Goal: Task Accomplishment & Management: Manage account settings

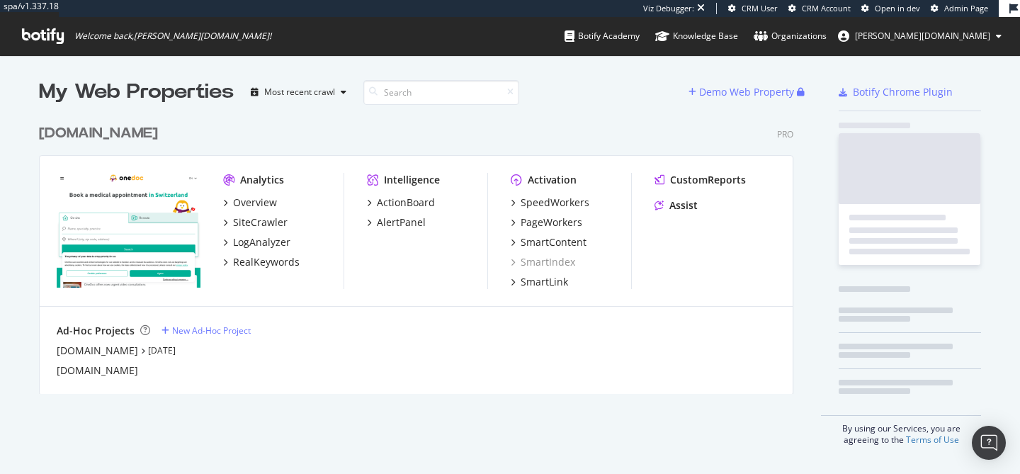
scroll to position [288, 766]
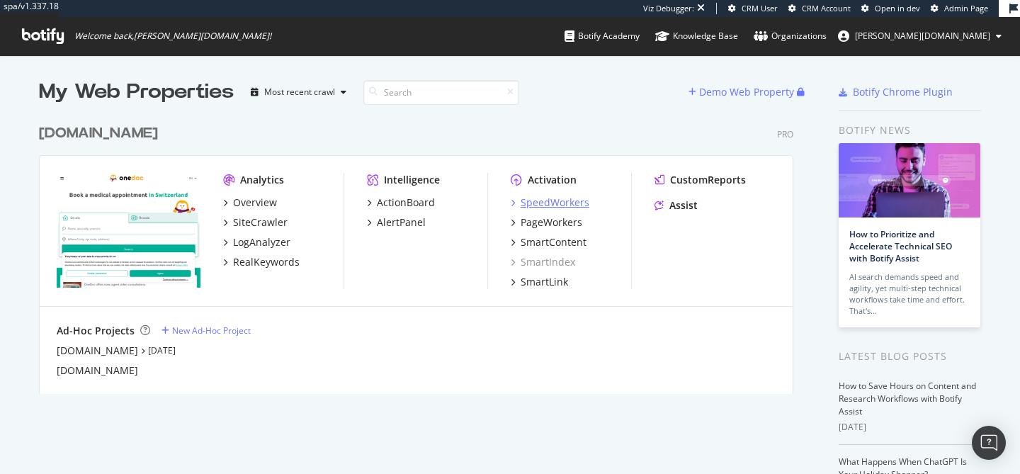
click at [565, 206] on div "SpeedWorkers" at bounding box center [555, 203] width 69 height 14
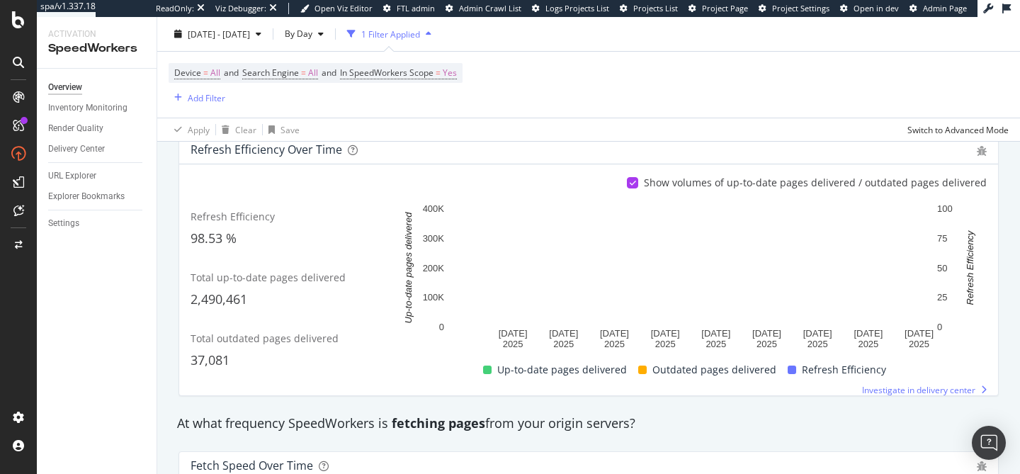
scroll to position [577, 0]
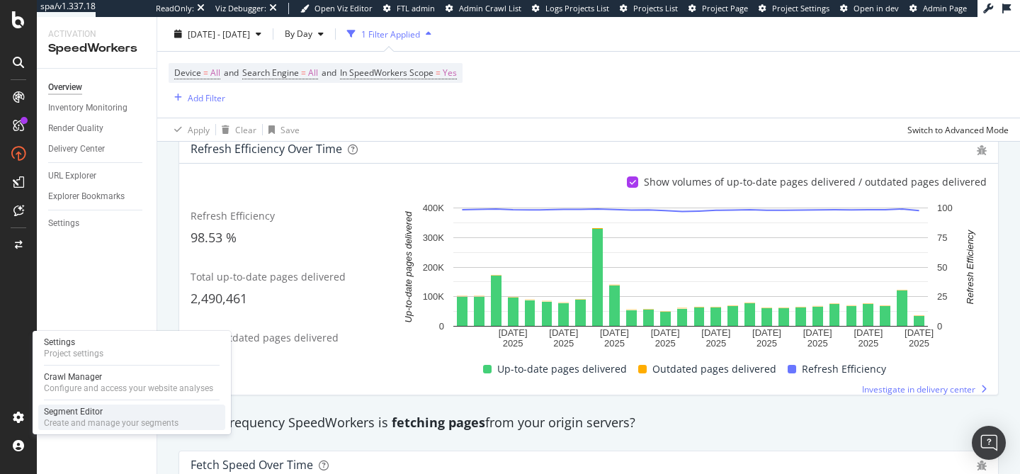
click at [67, 422] on div "Create and manage your segments" at bounding box center [111, 422] width 135 height 11
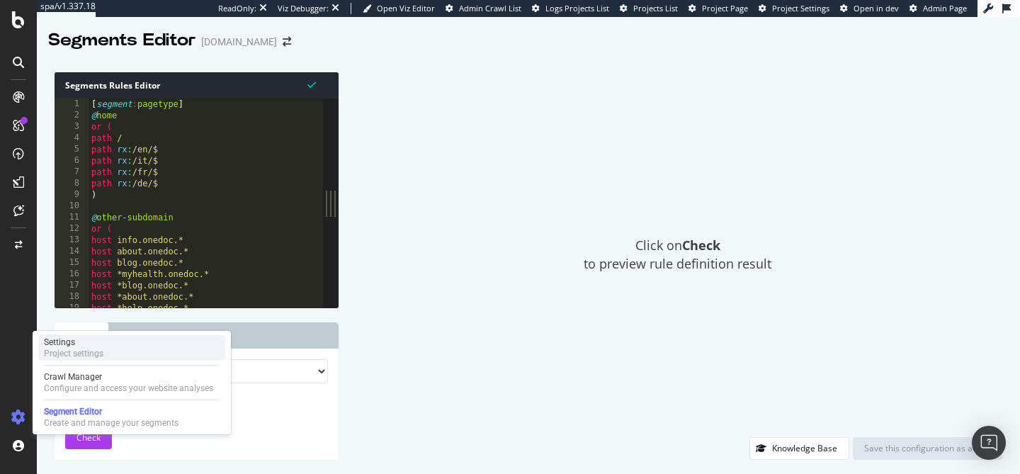
click at [86, 346] on div "Settings" at bounding box center [74, 342] width 60 height 11
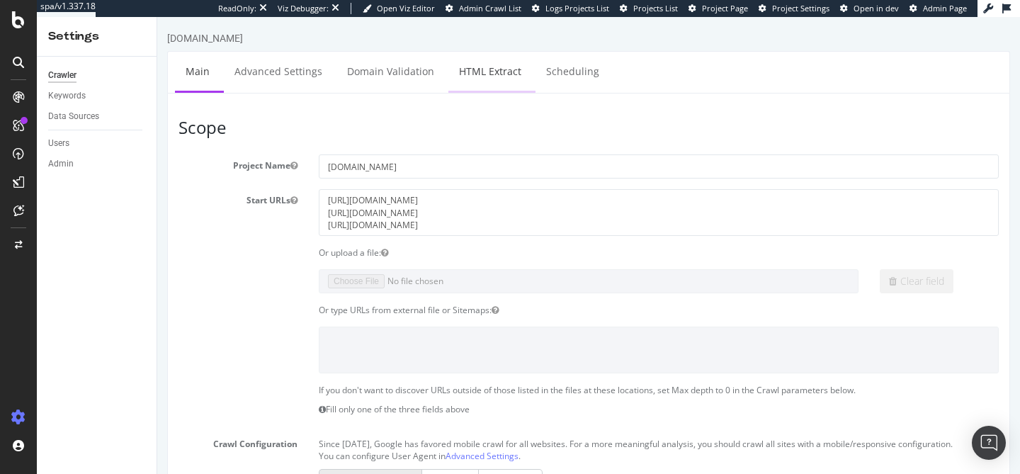
click at [460, 82] on link "HTML Extract" at bounding box center [490, 71] width 84 height 39
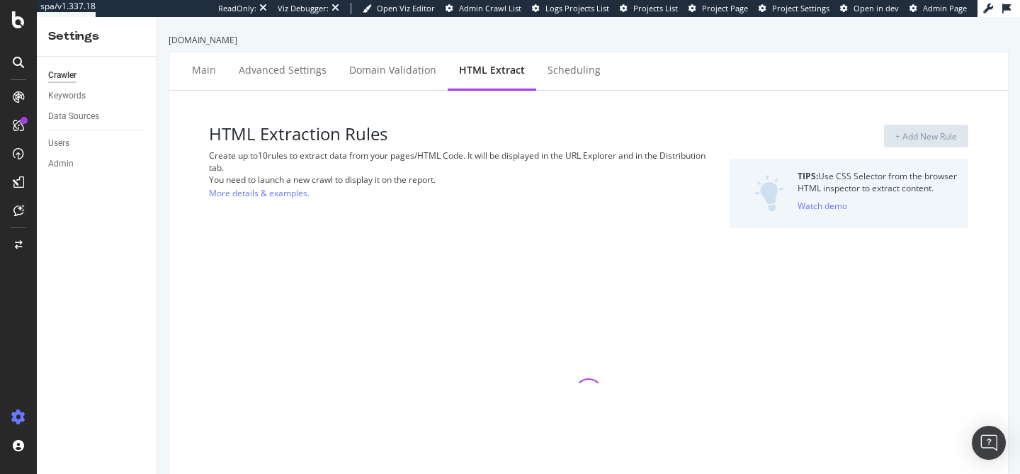
select select "exist"
select select "html.length"
select select "count"
select select "i"
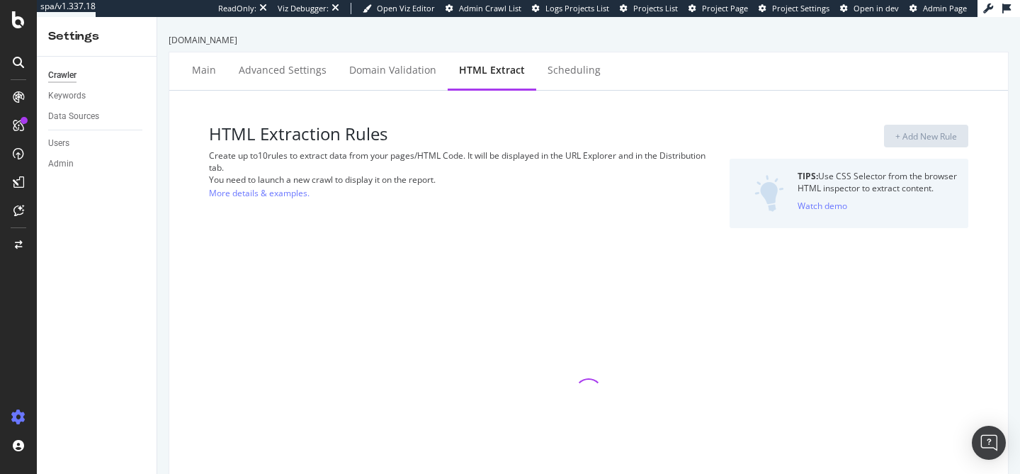
select select "exist"
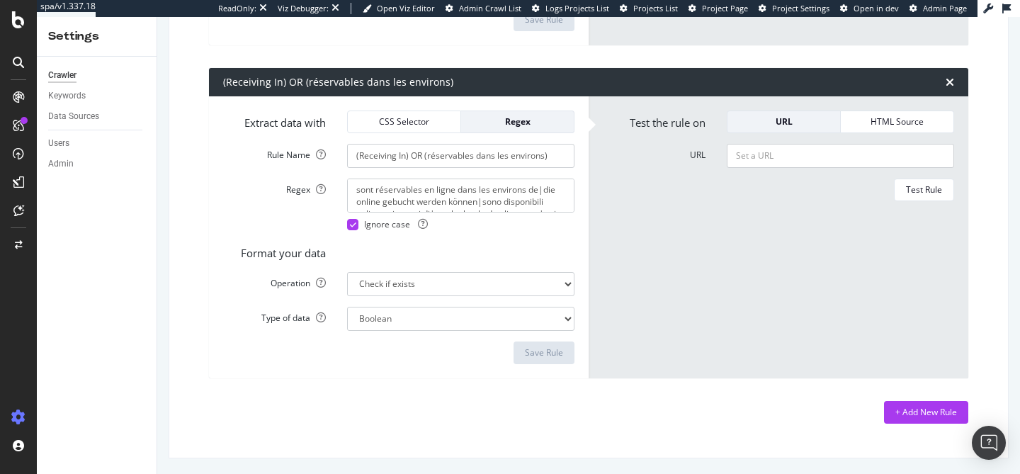
scroll to position [2616, 0]
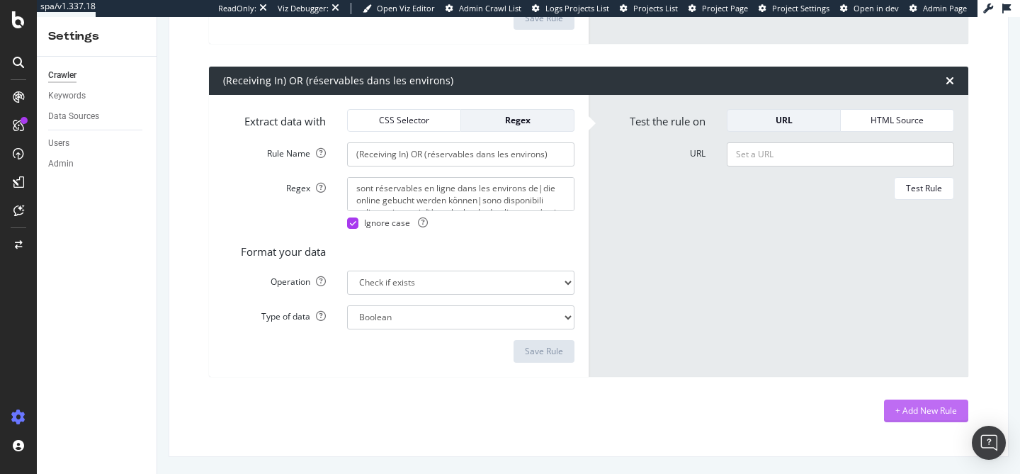
click at [918, 411] on div "+ Add New Rule" at bounding box center [927, 411] width 62 height 12
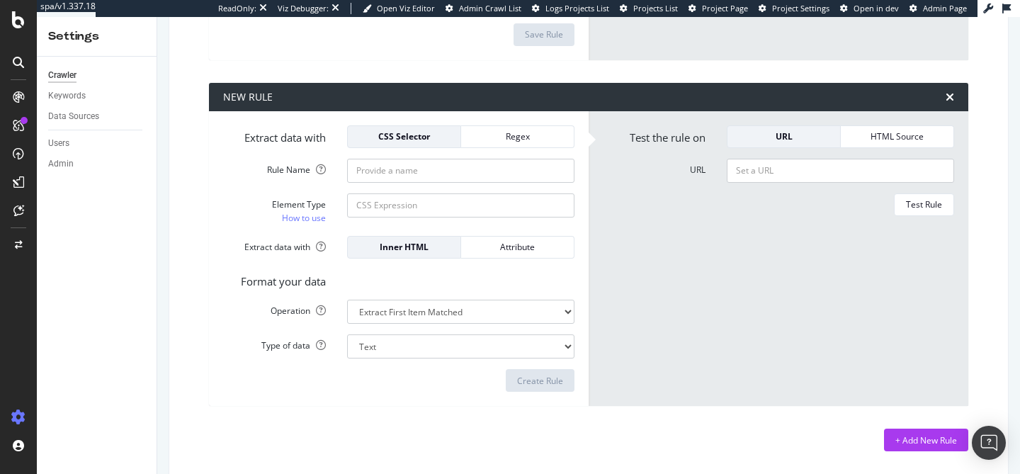
scroll to position [2958, 0]
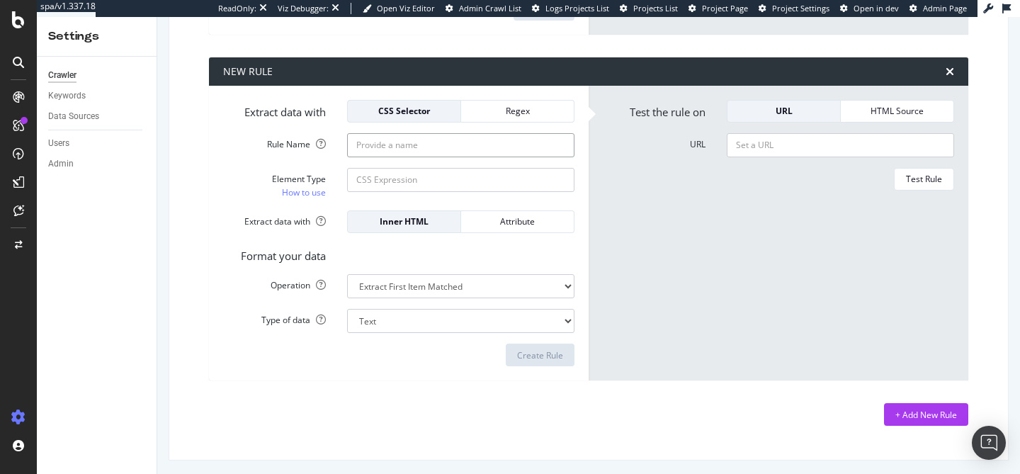
click at [395, 147] on input "Rule Name" at bounding box center [460, 145] width 227 height 24
paste input "profile page (professionnel de santé)"
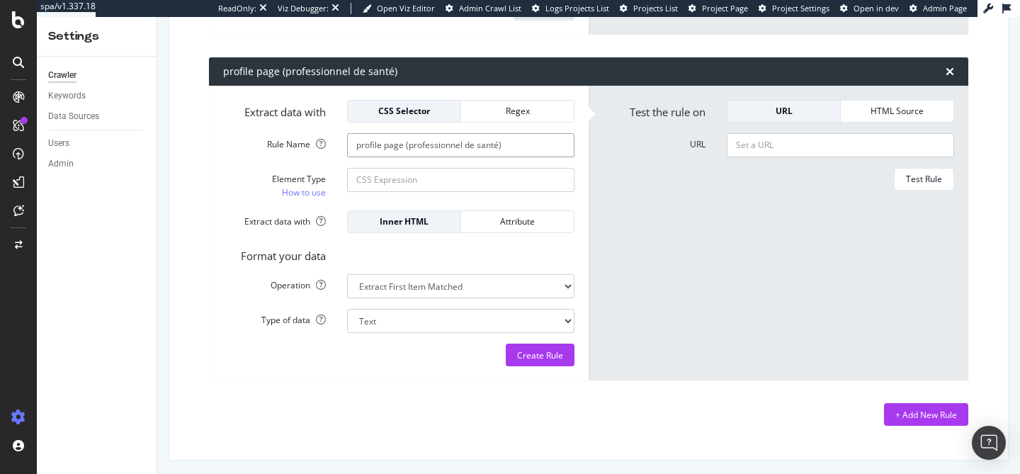
type input "profile page (professionnel de santé)"
click at [396, 178] on input "Element Type How to use" at bounding box center [460, 180] width 227 height 24
paste input "btf-profile-professional"
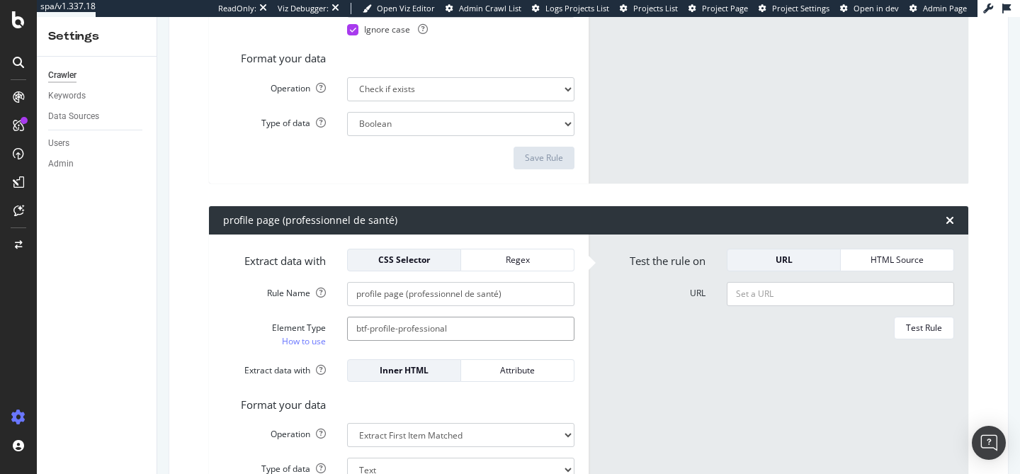
scroll to position [2847, 0]
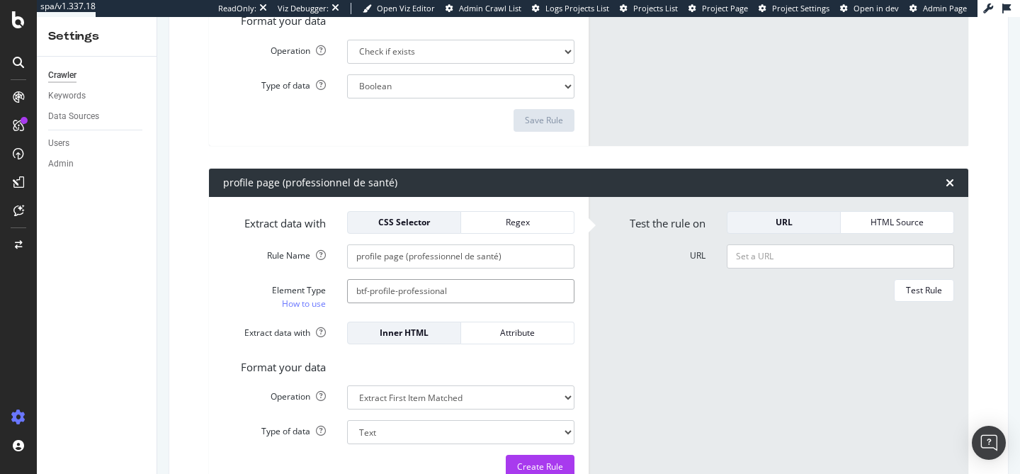
click at [353, 288] on input "btf-profile-professional" at bounding box center [460, 291] width 227 height 24
type input ".btf-profile-professional"
click at [765, 254] on input "URL" at bounding box center [840, 256] width 227 height 24
paste input "https://www.onedoc.ch/en/ophthalmologist/zurich/pcqmq/dr-med-yesim-haussler"
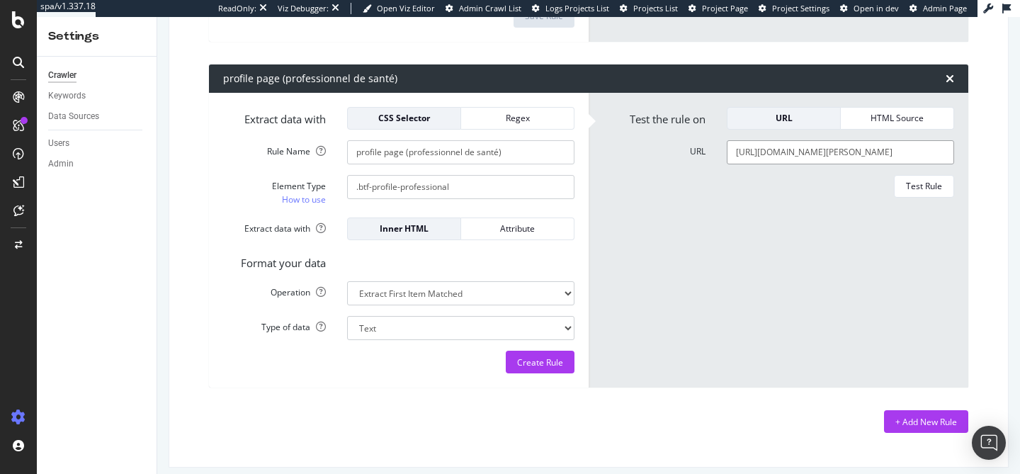
scroll to position [2962, 0]
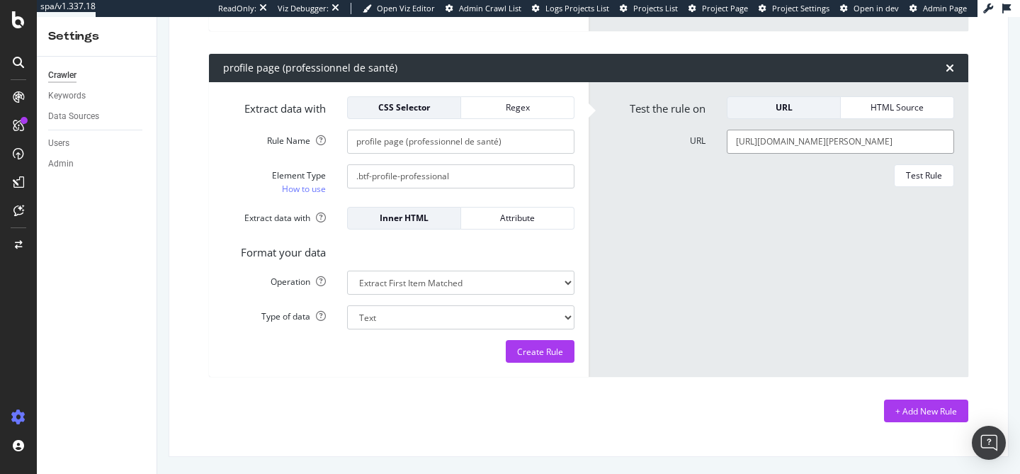
type input "https://www.onedoc.ch/en/ophthalmologist/zurich/pcqmq/dr-med-yesim-haussler"
click at [538, 280] on select "Extract First Item Matched Extract First 3 Items Matched Count Number of Occure…" at bounding box center [460, 283] width 227 height 24
select select "exist"
click at [347, 271] on select "Extract First Item Matched Extract First 3 Items Matched Count Number of Occure…" at bounding box center [460, 283] width 227 height 24
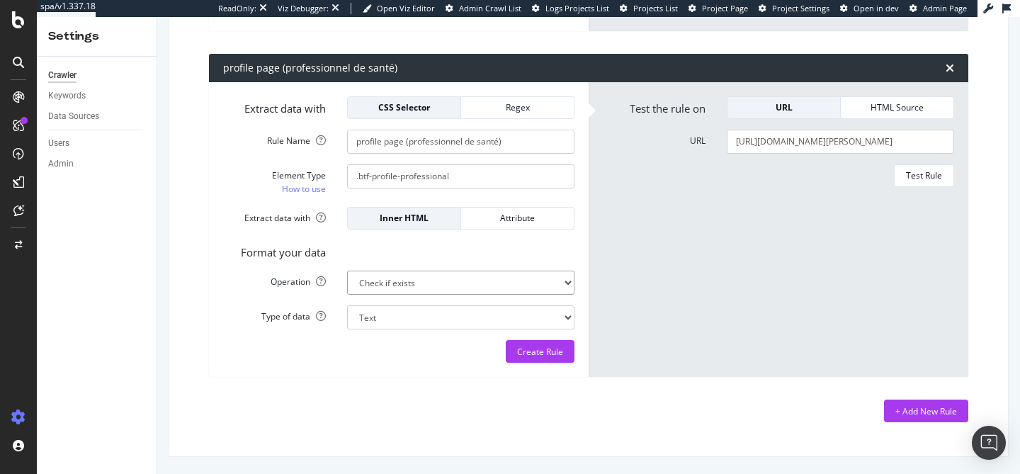
select select "b"
click at [910, 183] on div "Test Rule" at bounding box center [924, 176] width 36 height 20
drag, startPoint x: 463, startPoint y: 173, endPoint x: 359, endPoint y: 174, distance: 103.4
click at [359, 174] on input ".btf-profile-professional" at bounding box center [460, 176] width 227 height 24
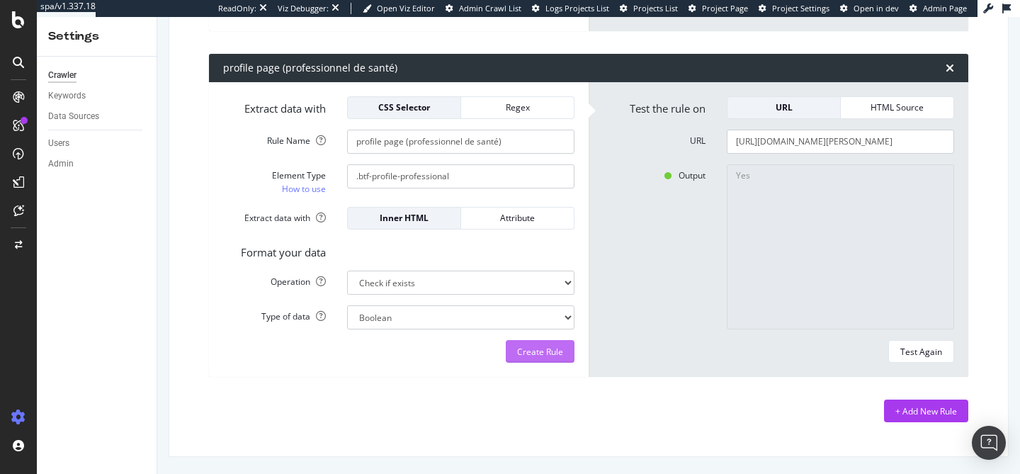
click at [534, 353] on div "Create Rule" at bounding box center [540, 352] width 46 height 12
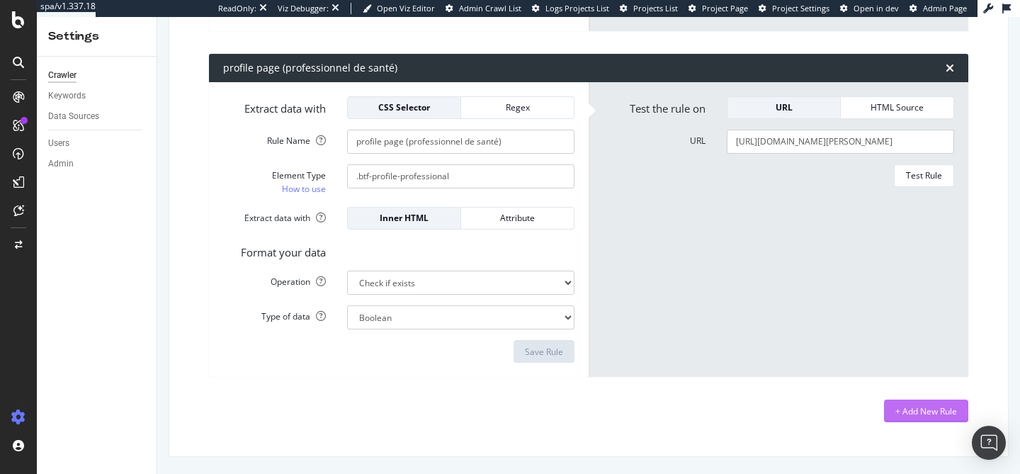
click at [921, 409] on div "+ Add New Rule" at bounding box center [927, 411] width 62 height 12
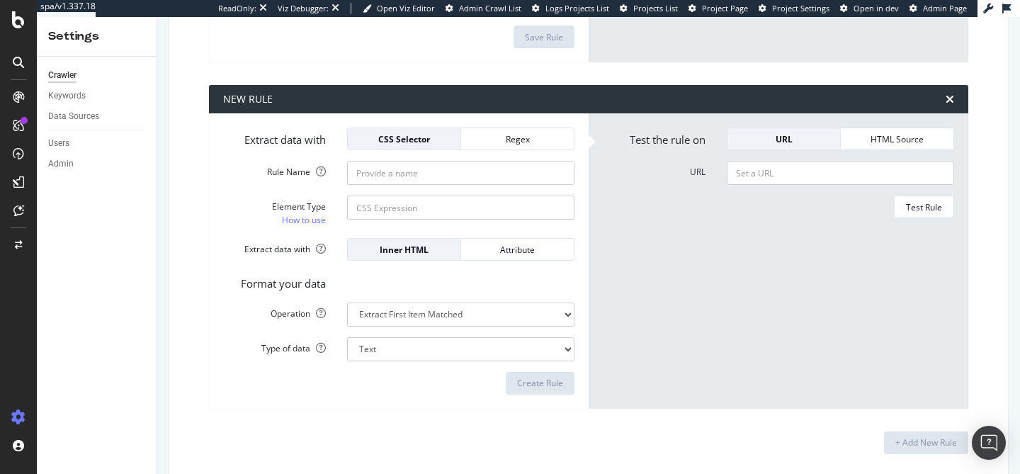
scroll to position [3279, 0]
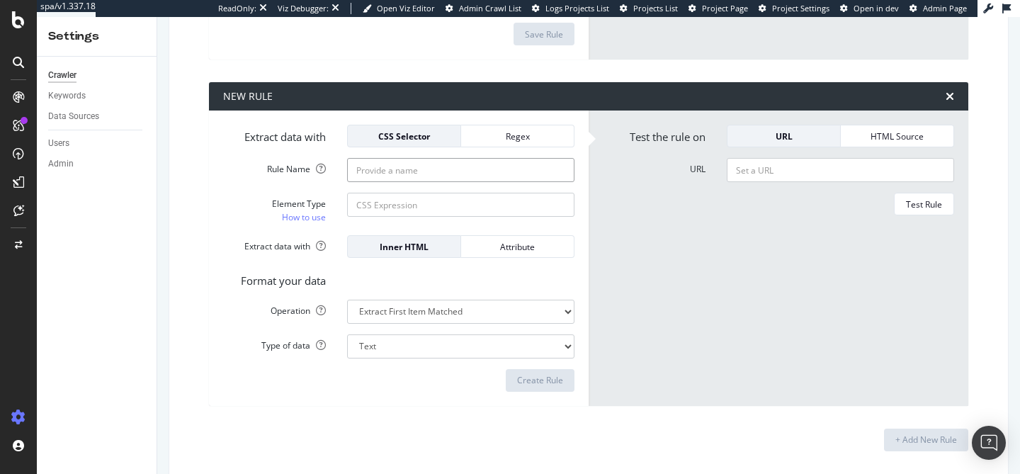
click at [406, 169] on input "Rule Name" at bounding box center [460, 170] width 227 height 24
paste input "location (cabinet)"
type input "location (cabinet)"
click at [405, 208] on input "Element Type How to use" at bounding box center [460, 205] width 227 height 24
paste input "btf-profile-location"
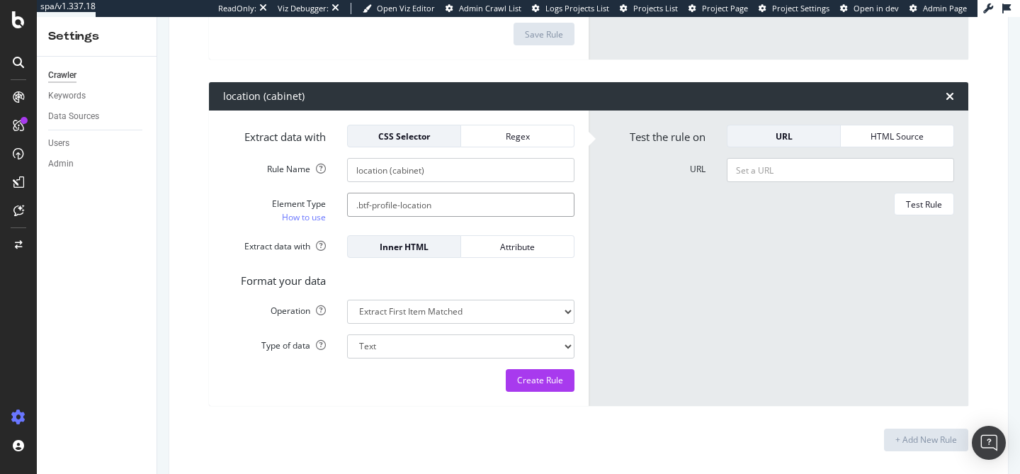
type input ".btf-profile-location"
click at [782, 176] on input "URL" at bounding box center [840, 170] width 227 height 24
paste input "https://www.onedoc.ch/en/medical-imaging-center/lausanne/ev3e/centre-d-imagerie…"
type input "https://www.onedoc.ch/en/medical-imaging-center/lausanne/ev3e/centre-d-imagerie…"
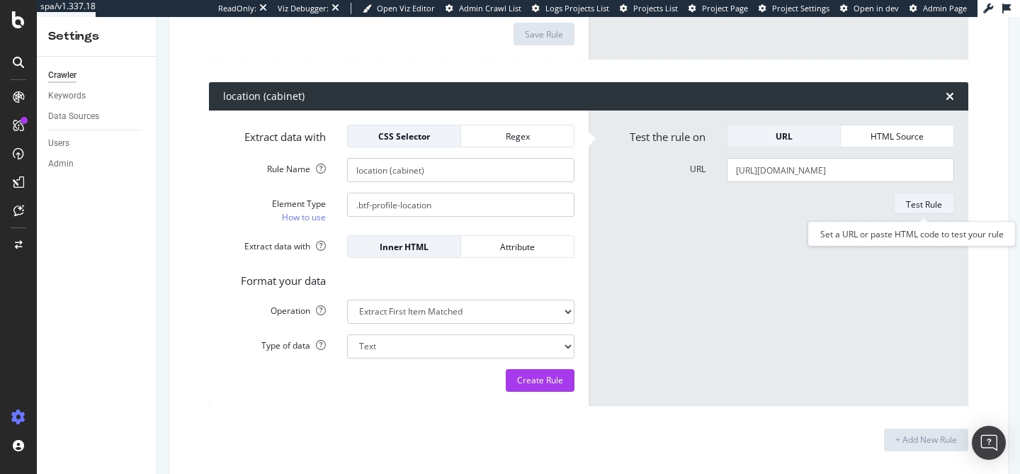
click at [895, 199] on button "Test Rule" at bounding box center [924, 204] width 60 height 23
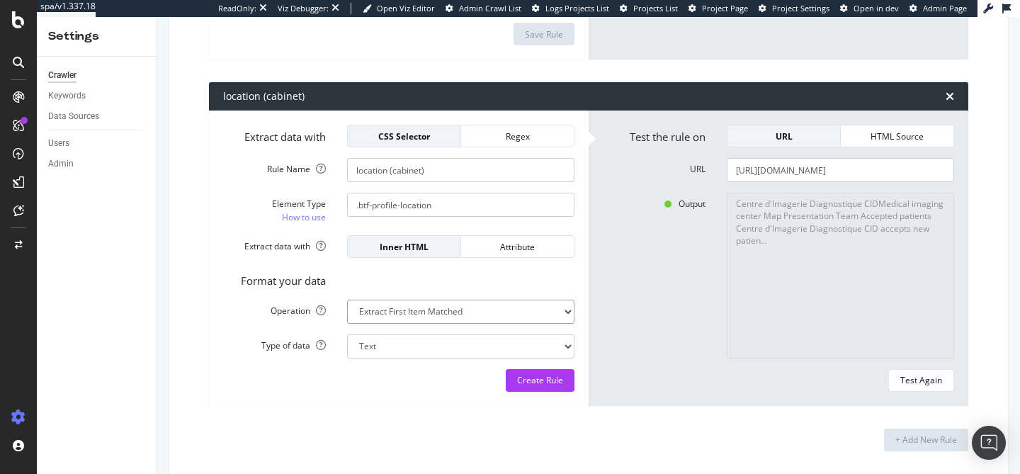
click at [456, 312] on select "Extract First Item Matched Extract First 3 Items Matched Count Number of Occure…" at bounding box center [460, 312] width 227 height 24
select select "exist"
click at [347, 300] on select "Extract First Item Matched Extract First 3 Items Matched Count Number of Occure…" at bounding box center [460, 312] width 227 height 24
select select "b"
click at [519, 385] on div "Create Rule" at bounding box center [540, 380] width 46 height 12
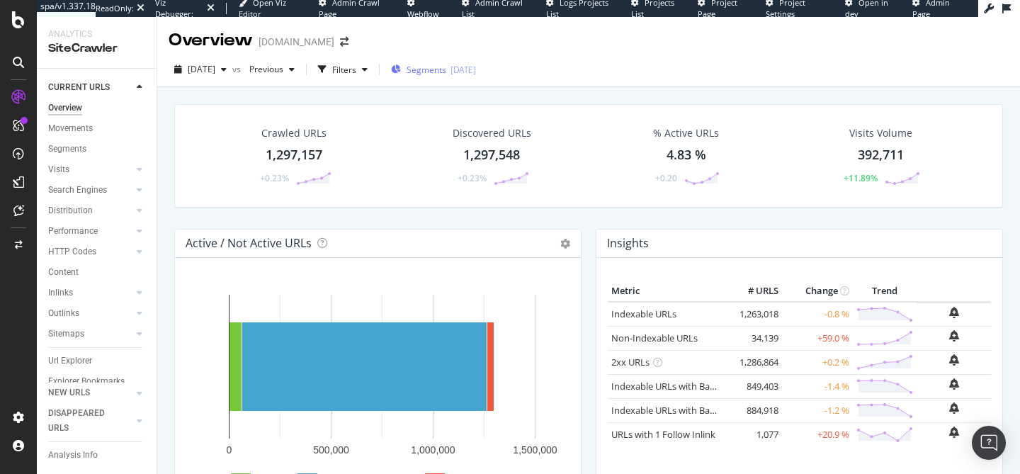
click at [446, 74] on span "Segments" at bounding box center [427, 70] width 40 height 12
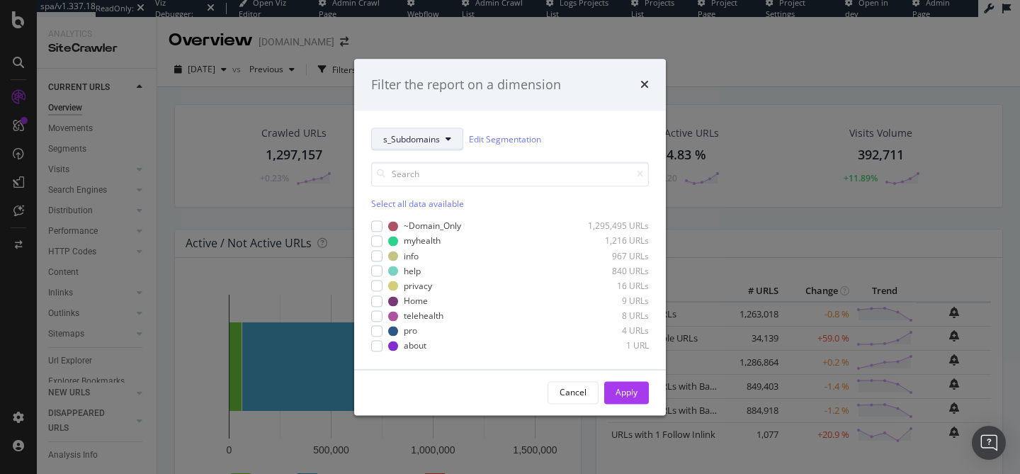
click at [432, 140] on span "s_Subdomains" at bounding box center [411, 139] width 57 height 12
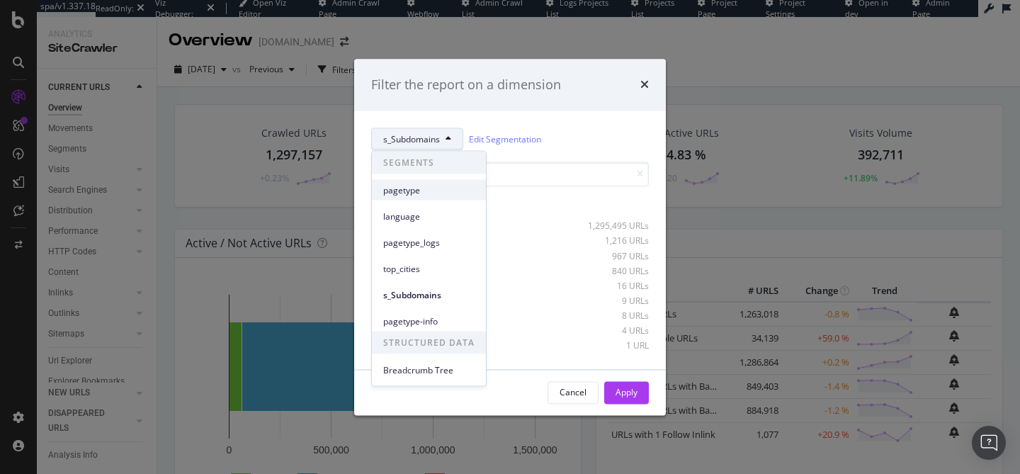
click at [432, 188] on span "pagetype" at bounding box center [428, 190] width 91 height 13
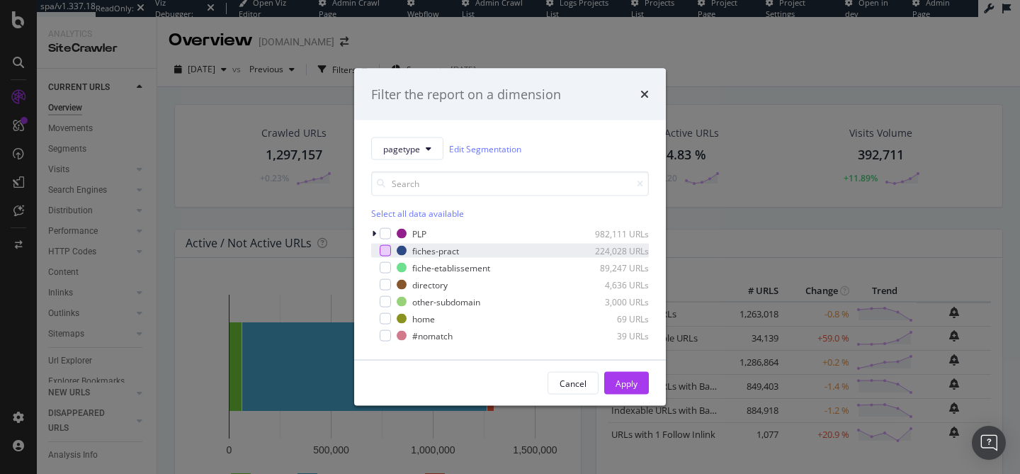
click at [382, 248] on div "modal" at bounding box center [385, 250] width 11 height 11
click at [611, 378] on button "Apply" at bounding box center [626, 383] width 45 height 23
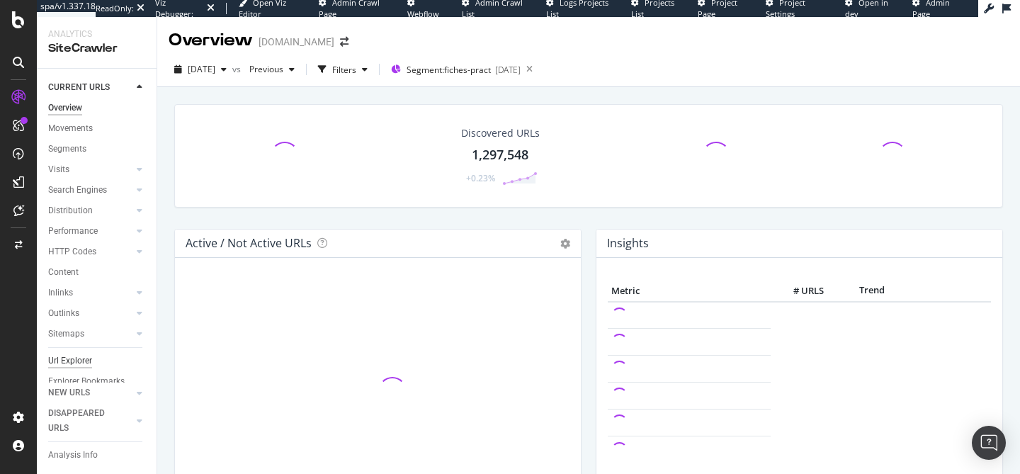
click at [78, 363] on div "Url Explorer" at bounding box center [70, 361] width 44 height 15
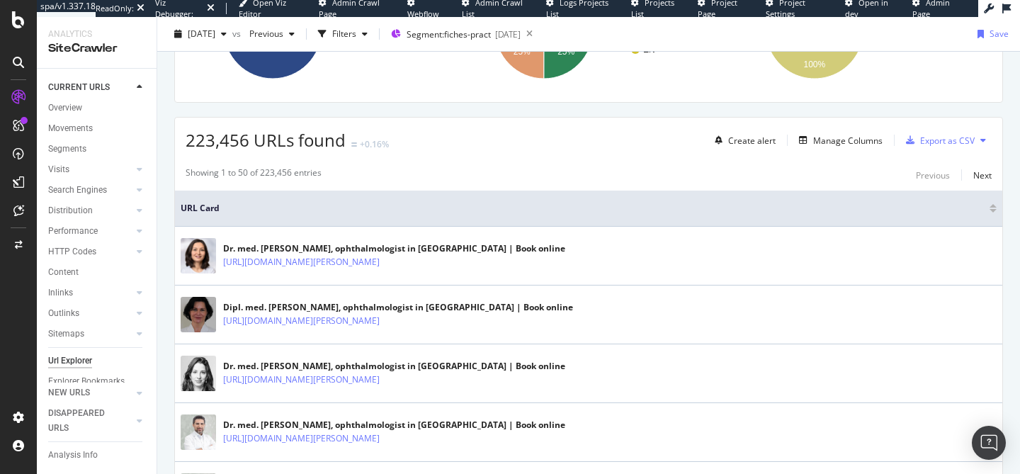
scroll to position [294, 0]
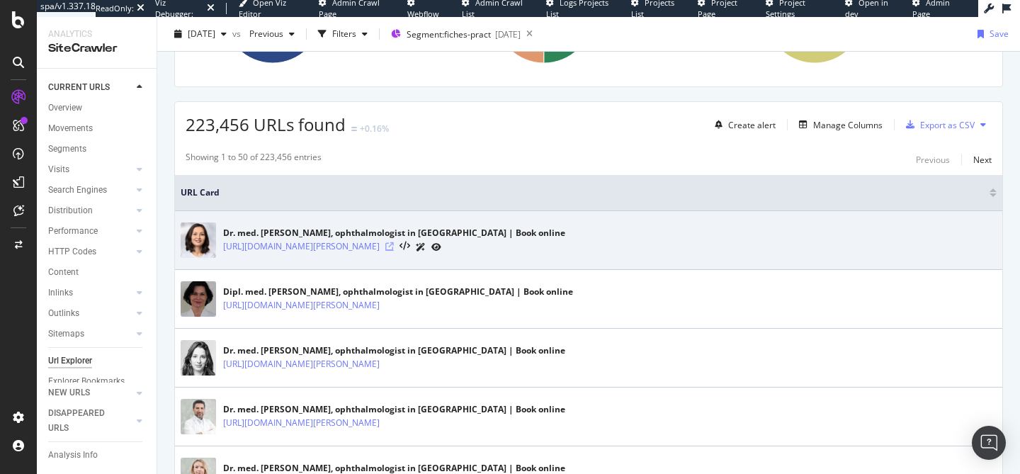
click at [394, 247] on icon at bounding box center [389, 246] width 9 height 9
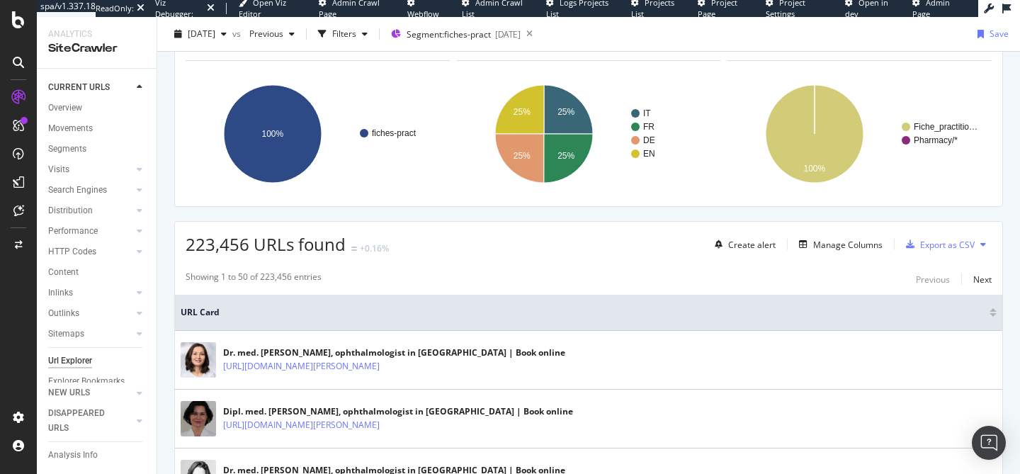
scroll to position [128, 0]
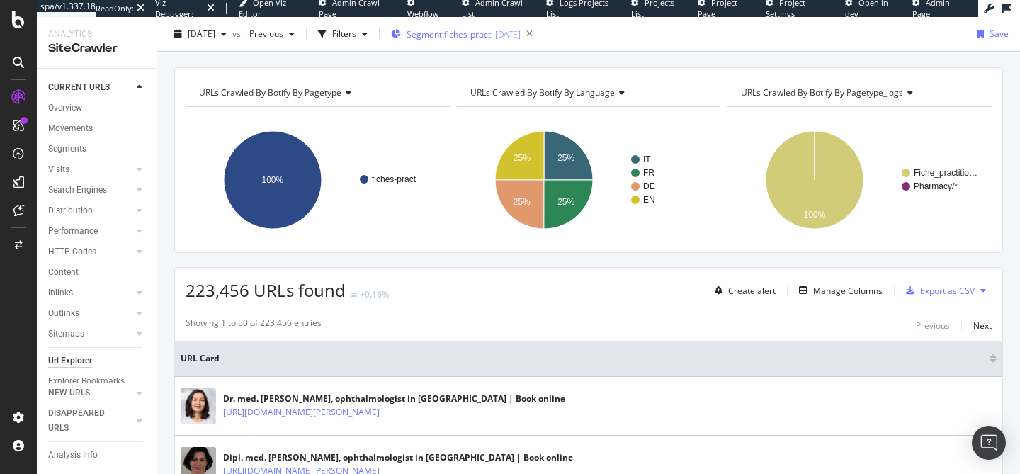
click at [507, 43] on div "Segment: fiches-pract 2025-04-17" at bounding box center [456, 33] width 130 height 21
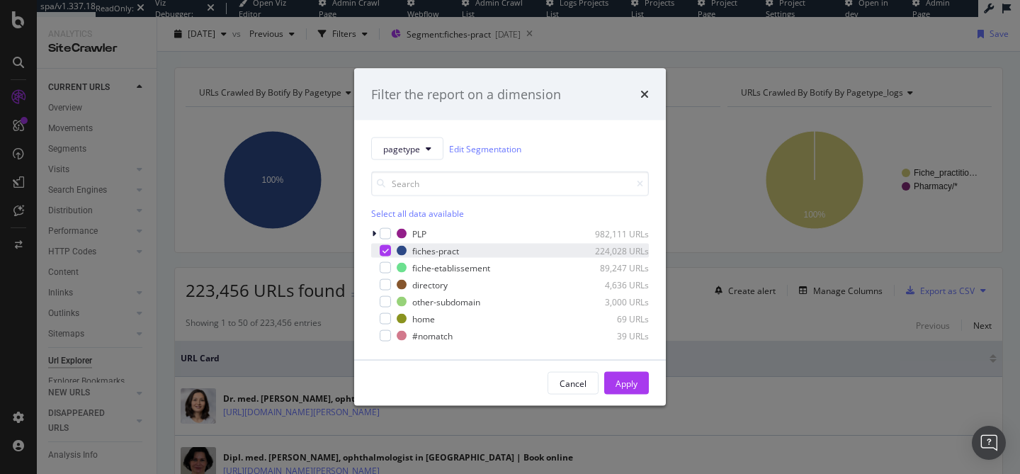
click at [386, 255] on div "modal" at bounding box center [385, 250] width 11 height 11
click at [386, 267] on div "modal" at bounding box center [385, 267] width 11 height 11
click at [630, 378] on div "Apply" at bounding box center [627, 383] width 22 height 12
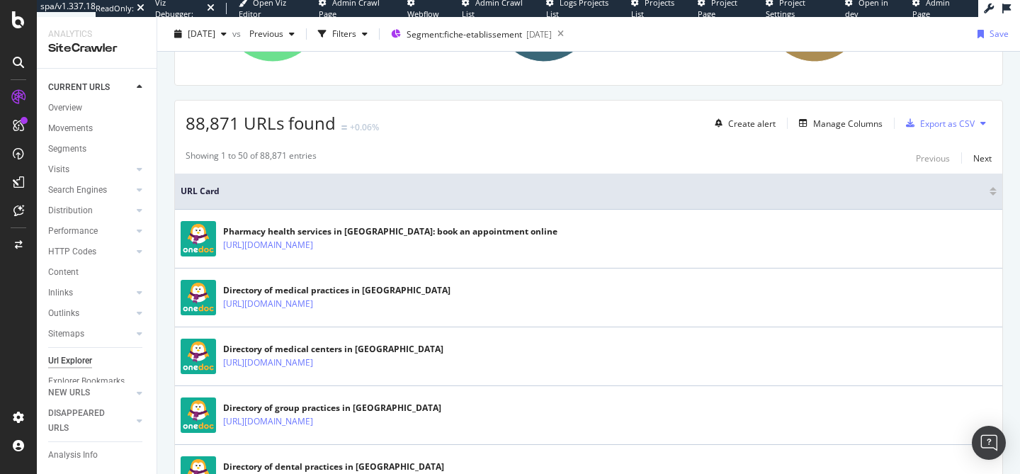
scroll to position [295, 0]
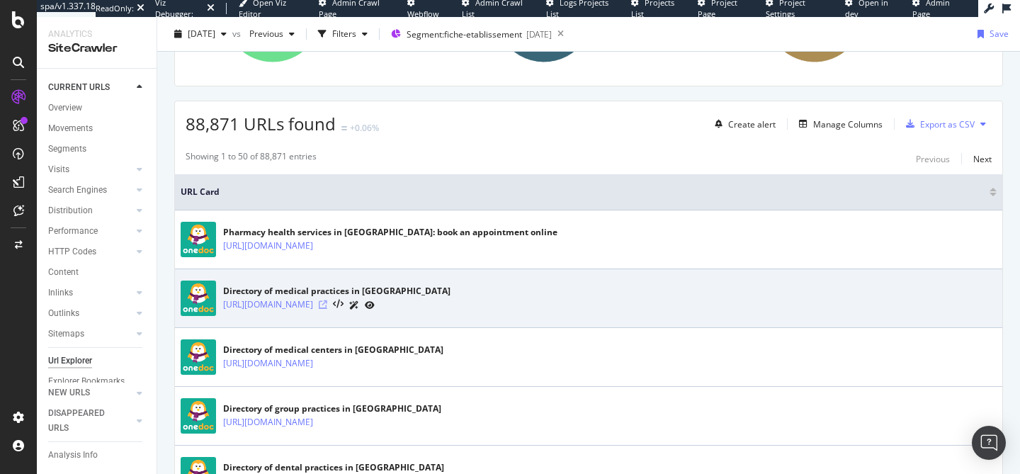
click at [327, 303] on icon at bounding box center [323, 304] width 9 height 9
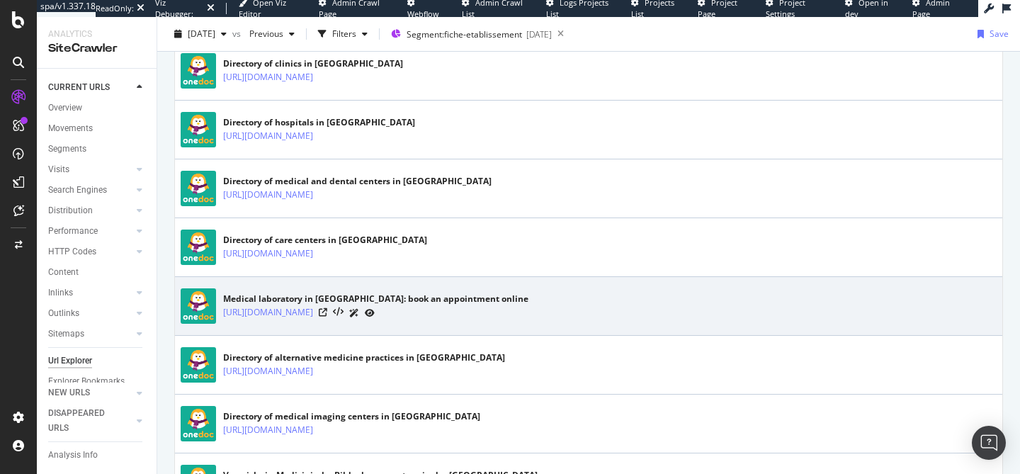
scroll to position [2064, 0]
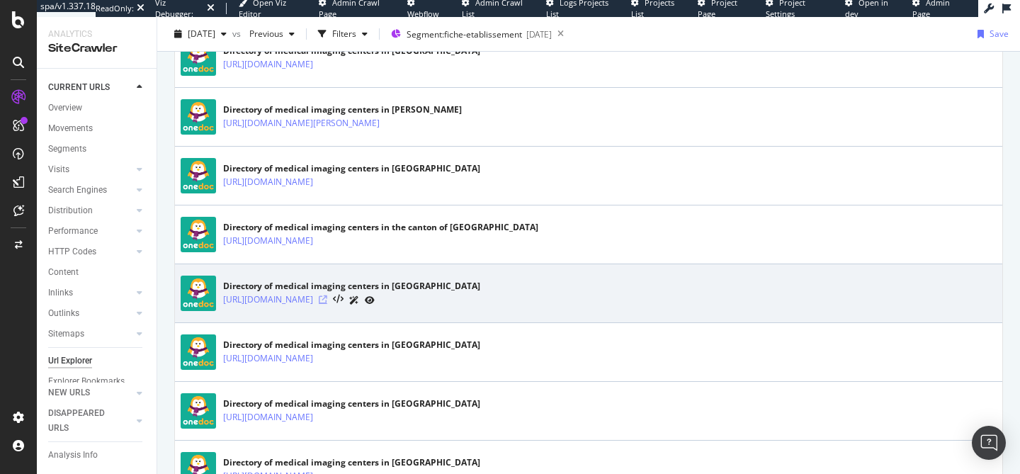
click at [327, 297] on icon at bounding box center [323, 299] width 9 height 9
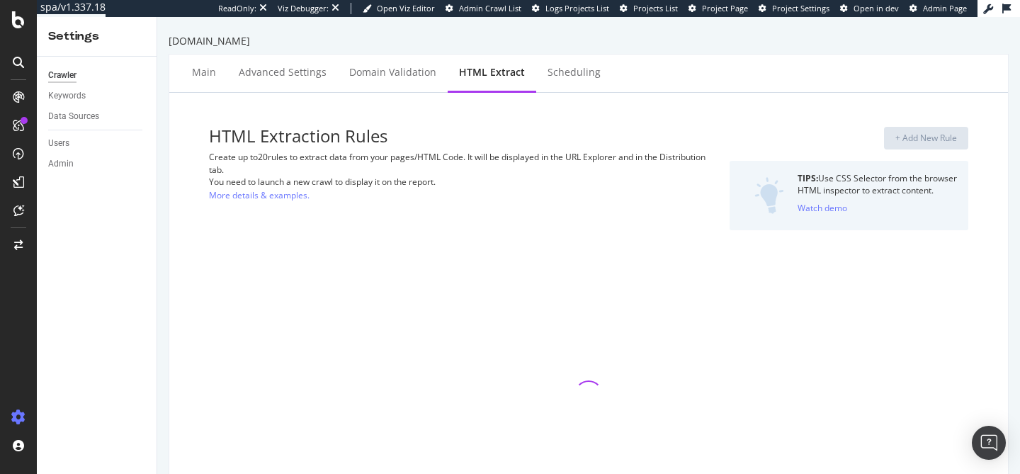
select select "exist"
select select "html.length"
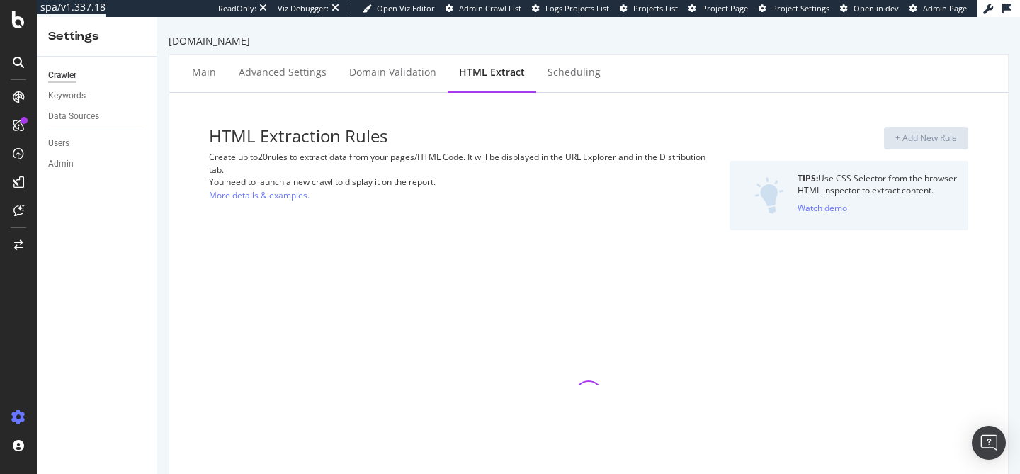
select select "count"
select select "i"
select select "exist"
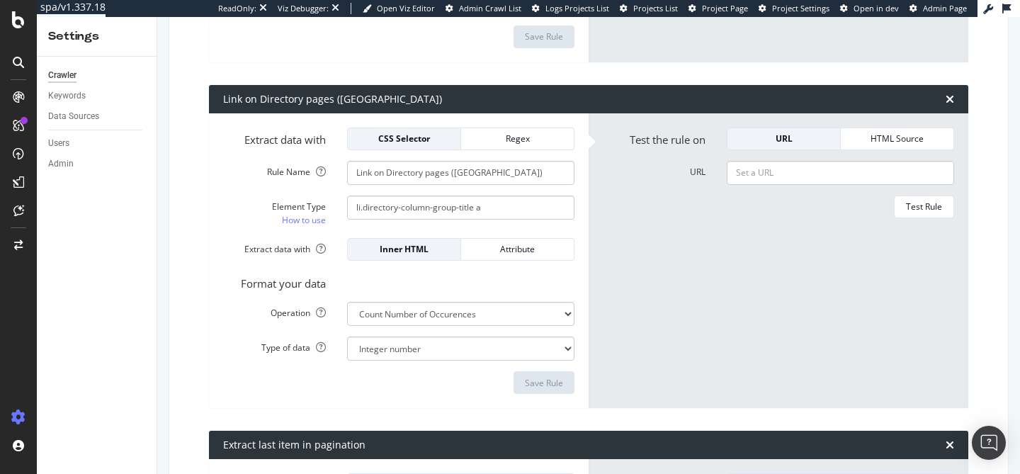
scroll to position [3310, 0]
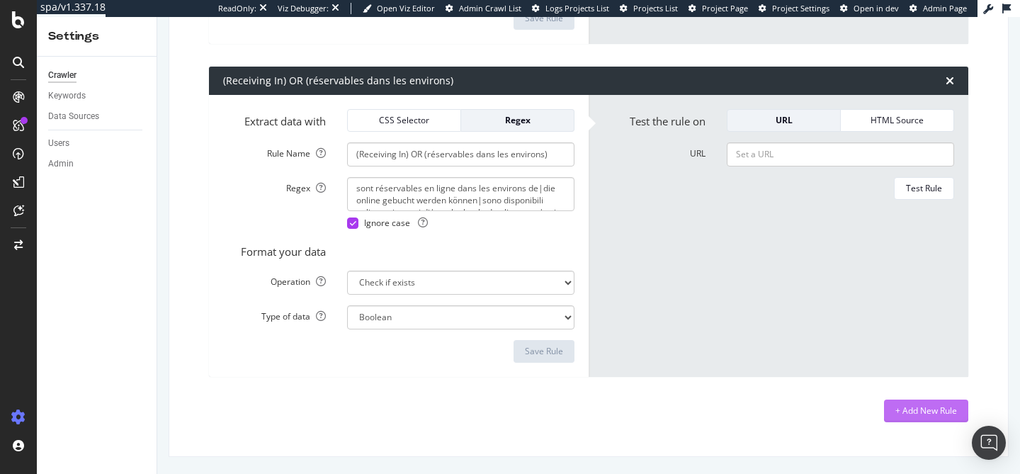
click at [919, 414] on div "+ Add New Rule" at bounding box center [927, 411] width 62 height 12
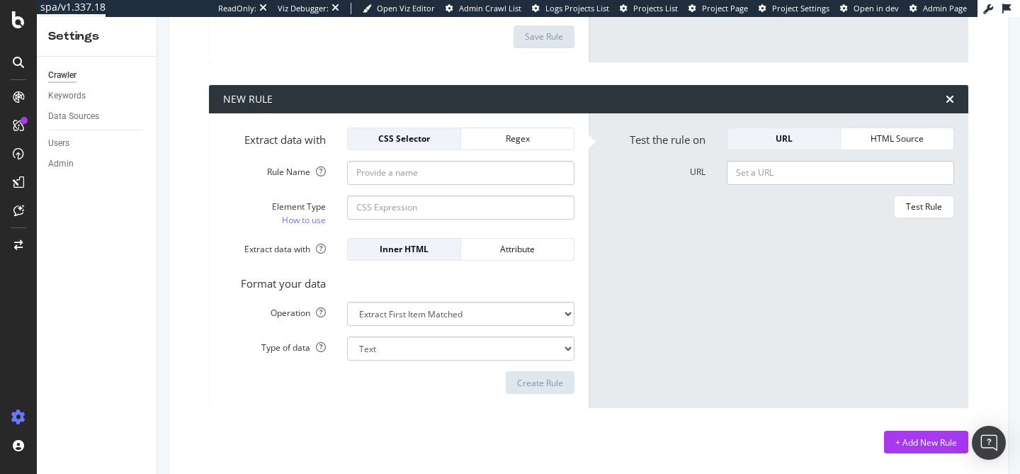
scroll to position [3627, 0]
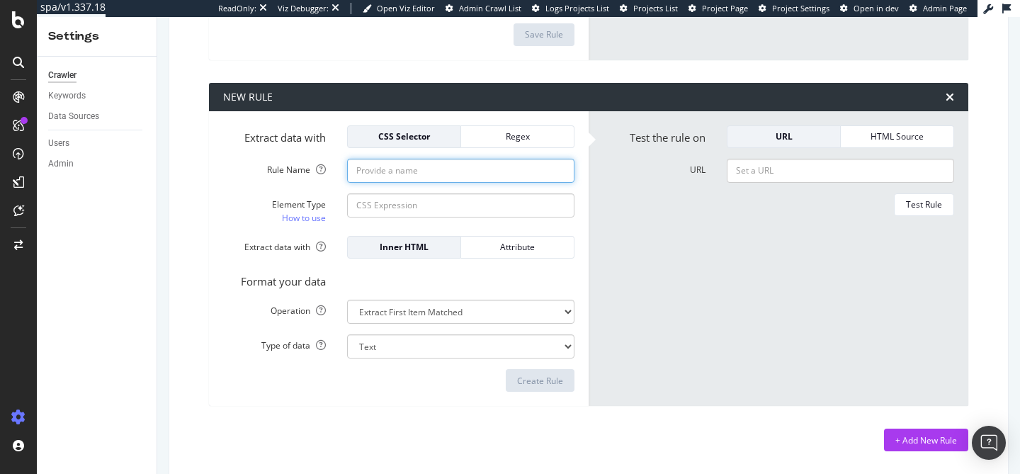
click at [396, 174] on input "Rule Name" at bounding box center [460, 171] width 227 height 24
paste input "group (group of locations)"
type input "group (group of locations)"
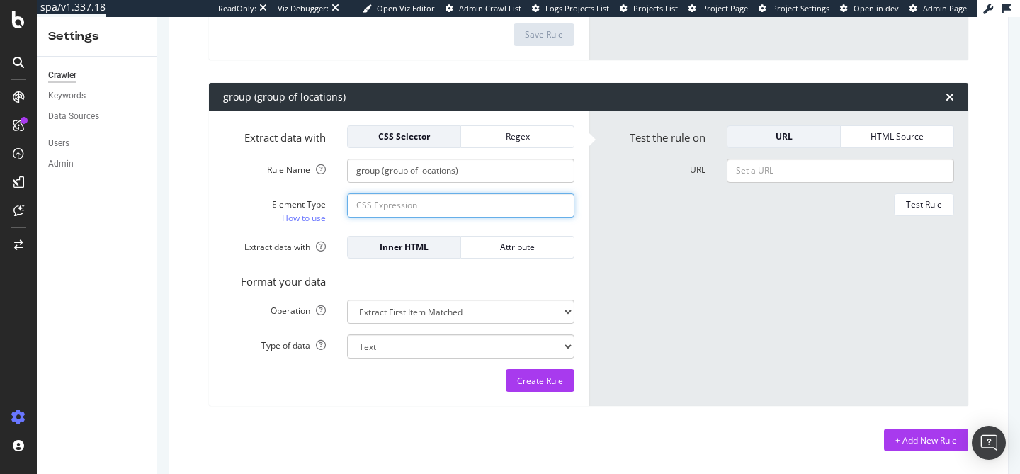
click at [418, 203] on input "Element Type How to use" at bounding box center [460, 205] width 227 height 24
paste input "btf-profile-group"
type input ".btf-profile-group"
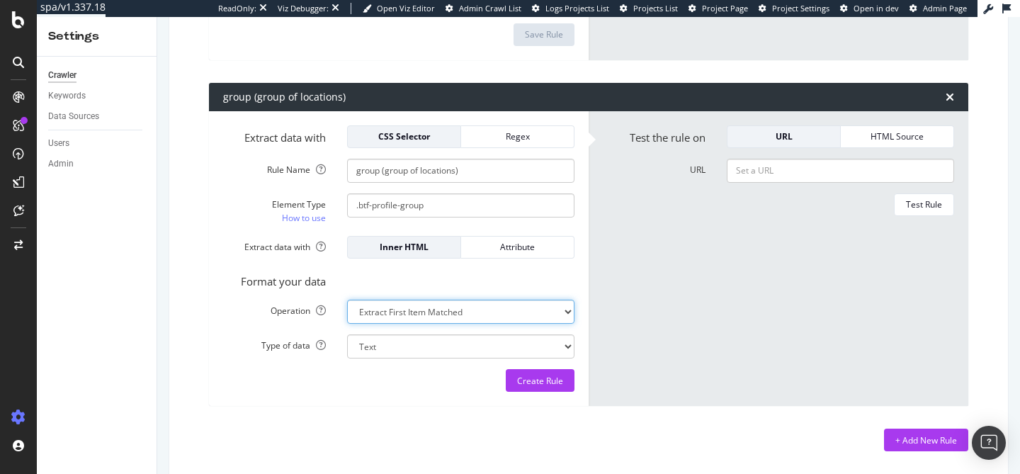
click at [437, 306] on select "Extract First Item Matched Extract First 3 Items Matched Count Number of Occure…" at bounding box center [460, 312] width 227 height 24
select select "exist"
click at [347, 300] on select "Extract First Item Matched Extract First 3 Items Matched Count Number of Occure…" at bounding box center [460, 312] width 227 height 24
select select "b"
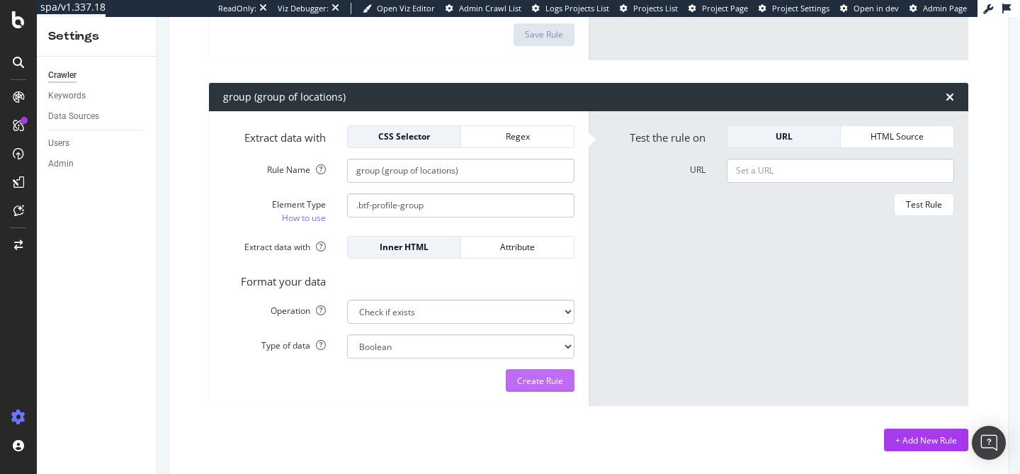
click at [526, 389] on div "Create Rule" at bounding box center [540, 380] width 46 height 21
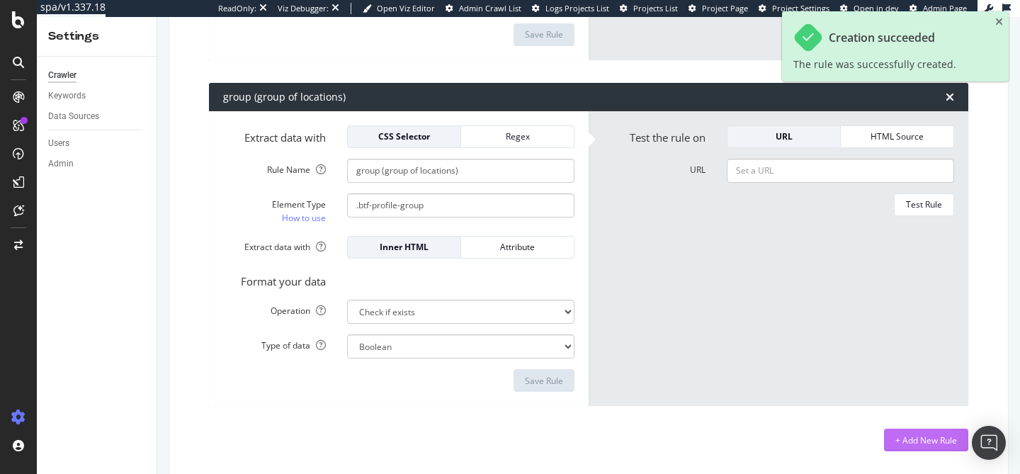
click at [907, 447] on div "+ Add New Rule" at bounding box center [927, 439] width 62 height 21
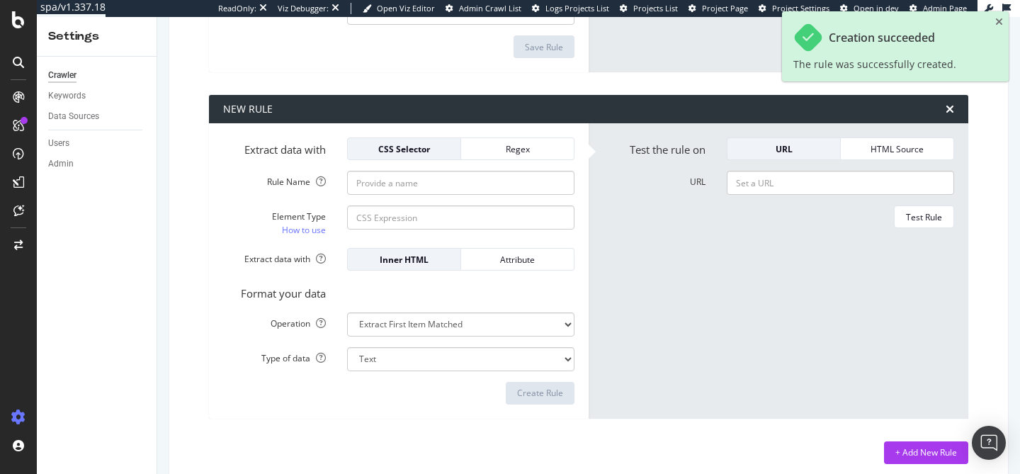
scroll to position [3973, 0]
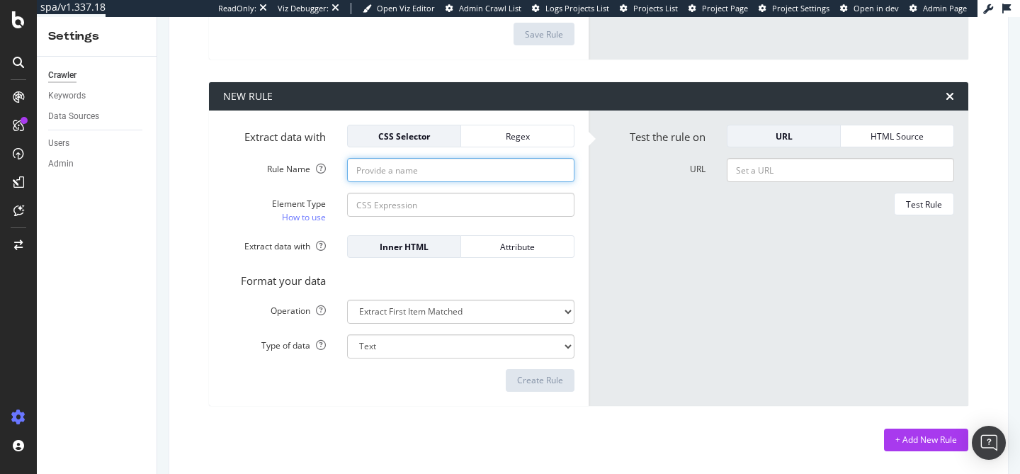
click at [408, 171] on input "Rule Name" at bounding box center [460, 170] width 227 height 24
paste input "Specialty search"
type input "Specialty search"
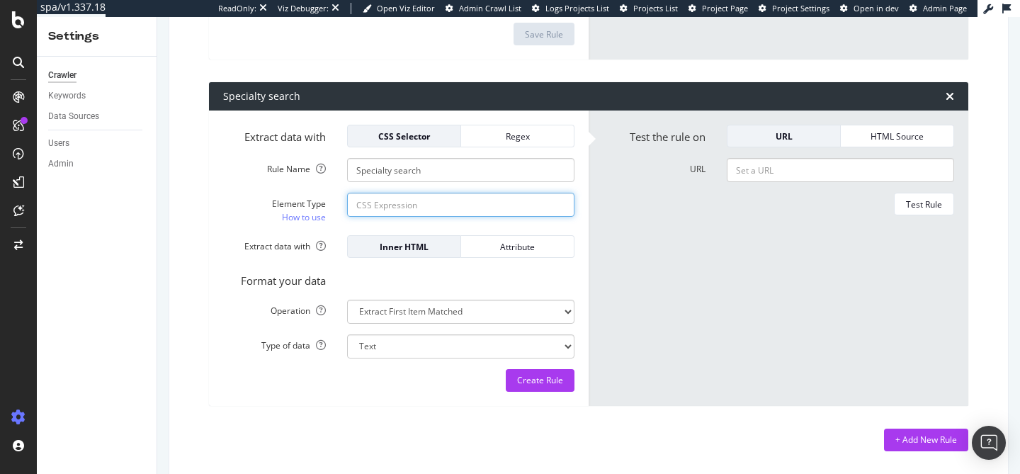
click at [383, 203] on input "Element Type How to use" at bounding box center [460, 205] width 227 height 24
paste input "btf-search-profession"
type input ".btf-search-profession"
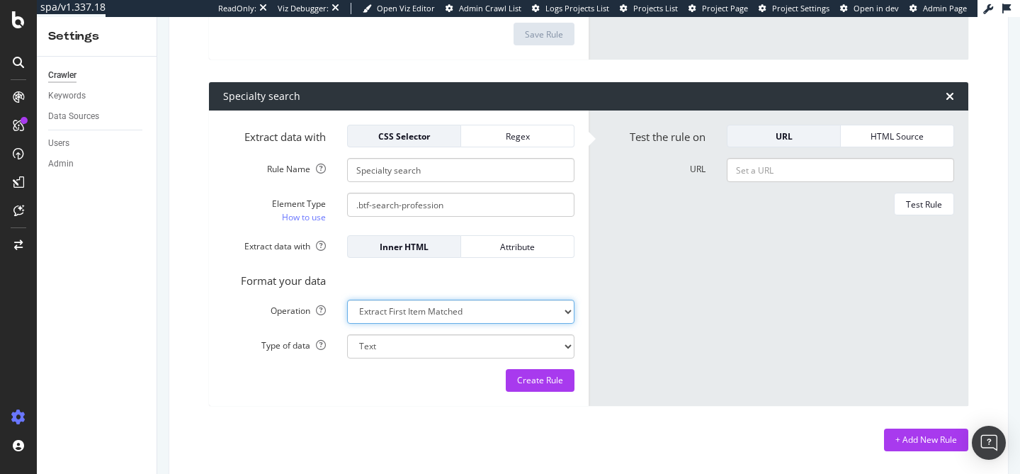
click at [430, 310] on select "Extract First Item Matched Extract First 3 Items Matched Count Number of Occure…" at bounding box center [460, 312] width 227 height 24
select select "exist"
click at [347, 300] on select "Extract First Item Matched Extract First 3 Items Matched Count Number of Occure…" at bounding box center [460, 312] width 227 height 24
select select "b"
click at [502, 386] on div "Create Rule" at bounding box center [398, 380] width 351 height 23
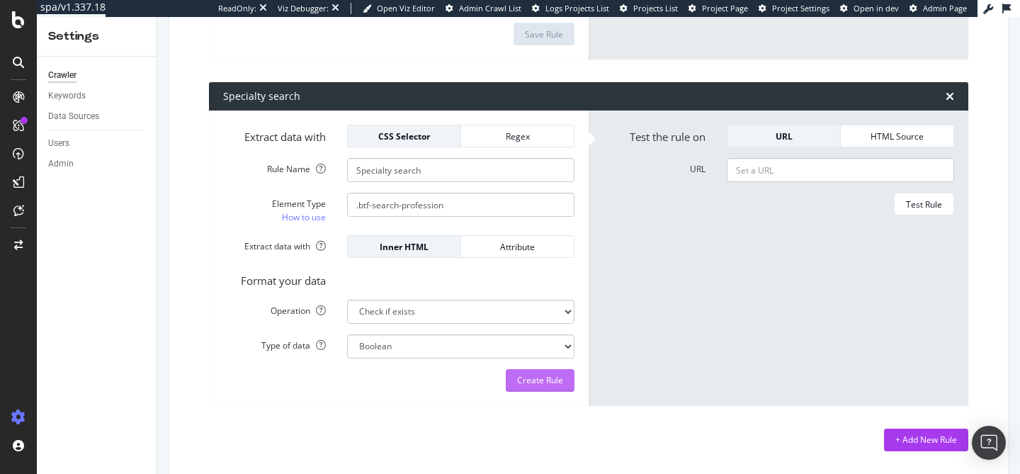
click at [534, 386] on div "Create Rule" at bounding box center [540, 380] width 46 height 21
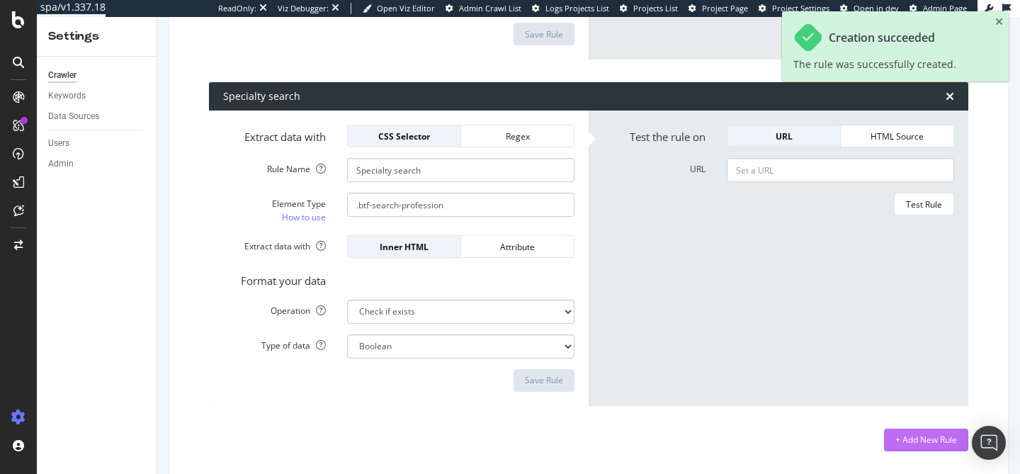
click at [903, 446] on div "+ Add New Rule" at bounding box center [927, 439] width 62 height 21
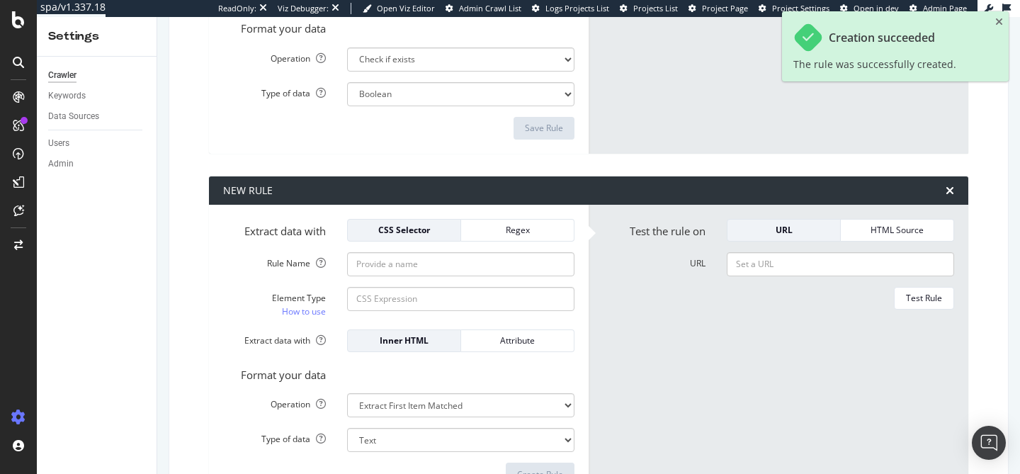
scroll to position [4319, 0]
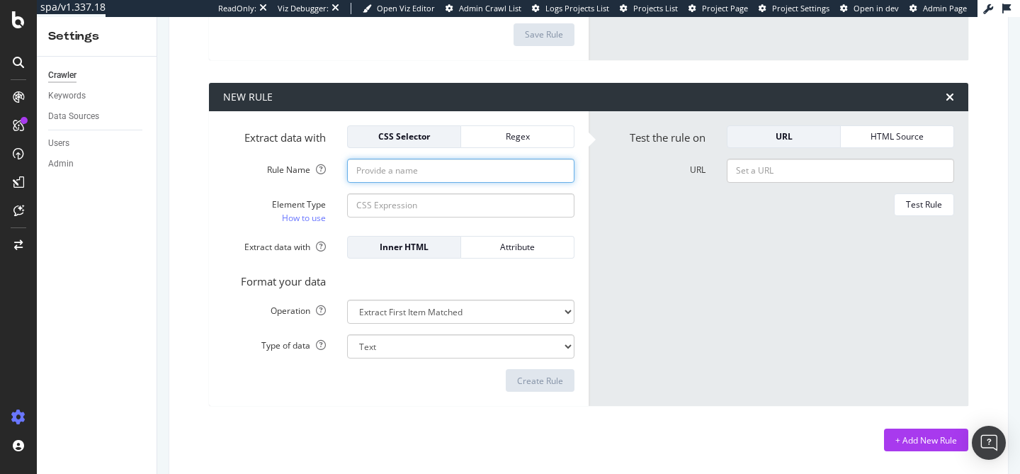
click at [401, 165] on input "Rule Name" at bounding box center [460, 171] width 227 height 24
paste input "Expertise search"
type input "Expertise search"
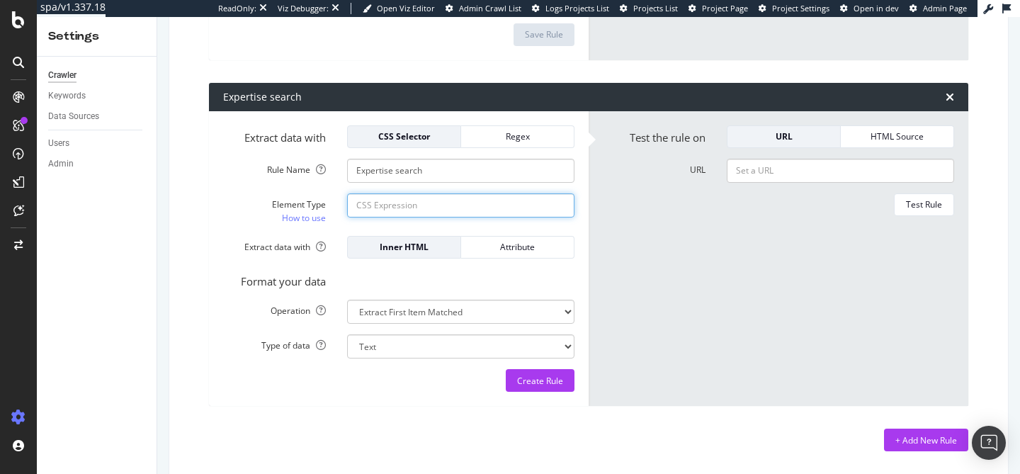
click at [384, 205] on input "Element Type How to use" at bounding box center [460, 205] width 227 height 24
paste input "btf-search-expertise"
type input ".btf-search-expertise"
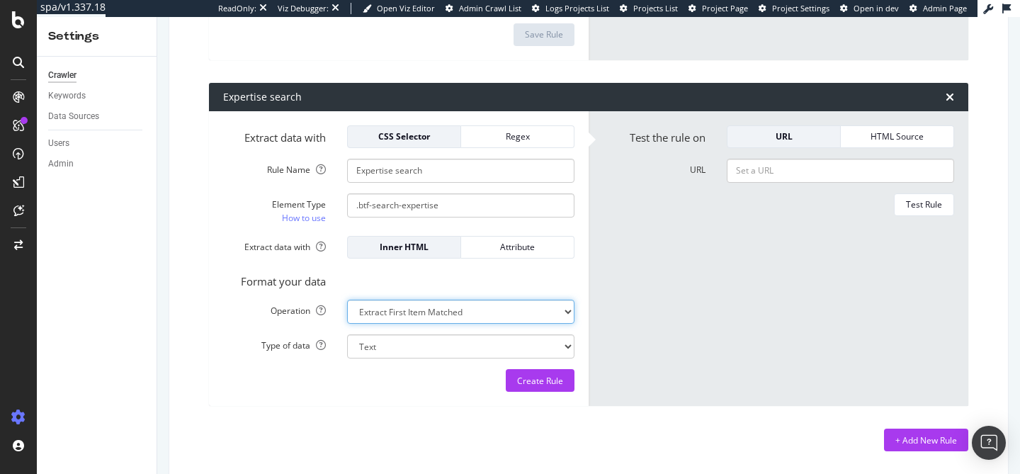
click at [432, 303] on select "Extract First Item Matched Extract First 3 Items Matched Count Number of Occure…" at bounding box center [460, 312] width 227 height 24
select select "exist"
click at [347, 300] on select "Extract First Item Matched Extract First 3 Items Matched Count Number of Occure…" at bounding box center [460, 312] width 227 height 24
select select "b"
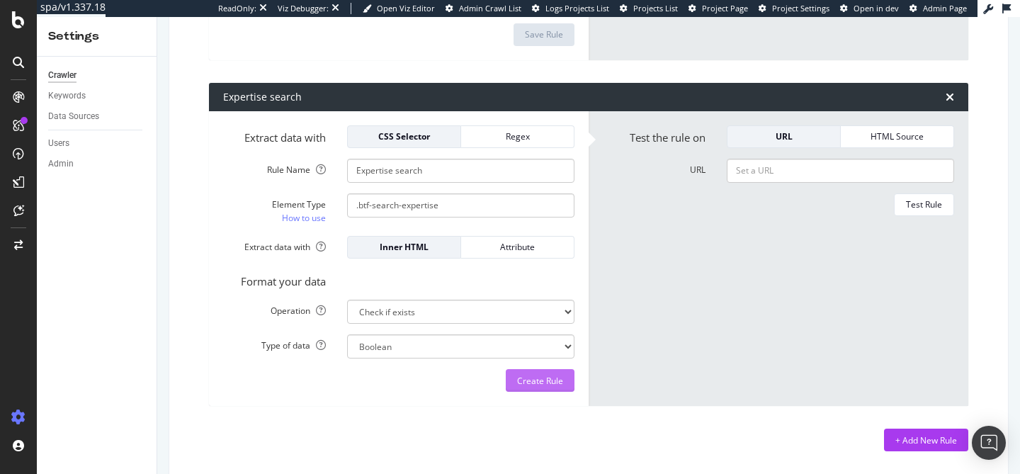
click at [512, 379] on button "Create Rule" at bounding box center [540, 380] width 69 height 23
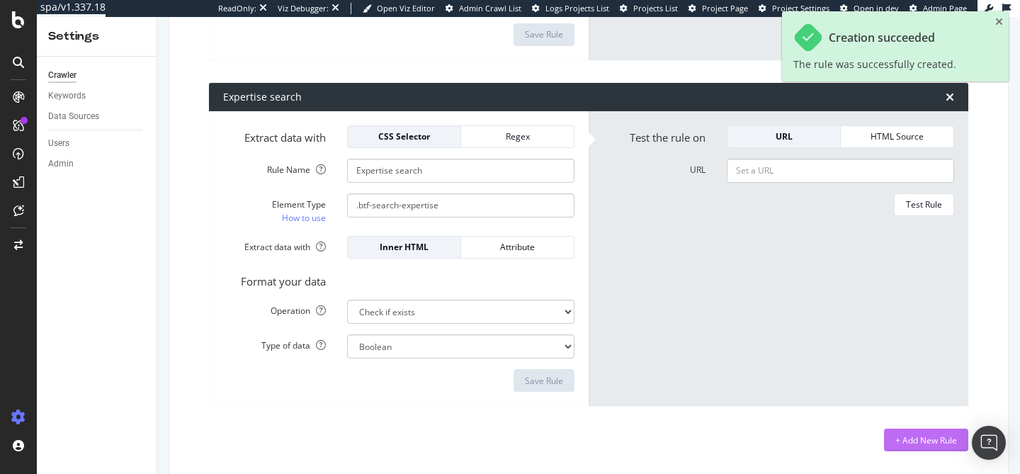
click at [897, 441] on div "+ Add New Rule" at bounding box center [927, 440] width 62 height 12
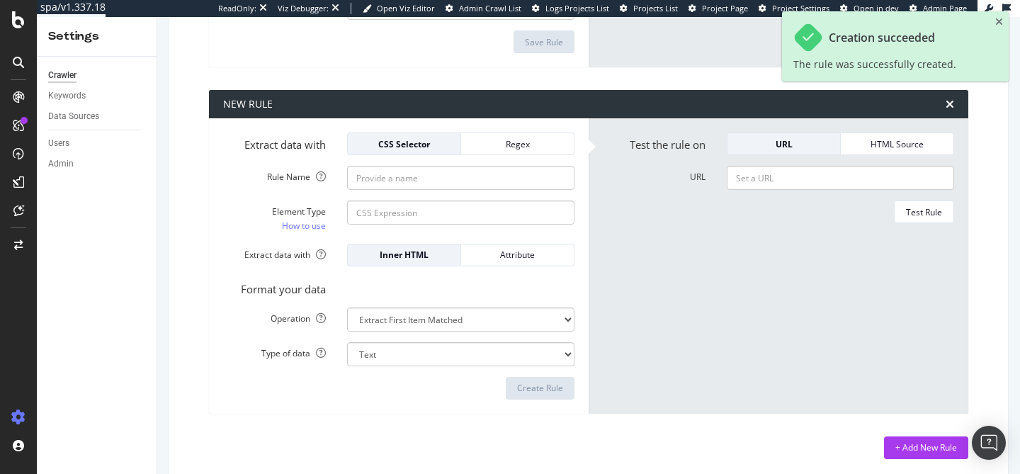
scroll to position [4665, 0]
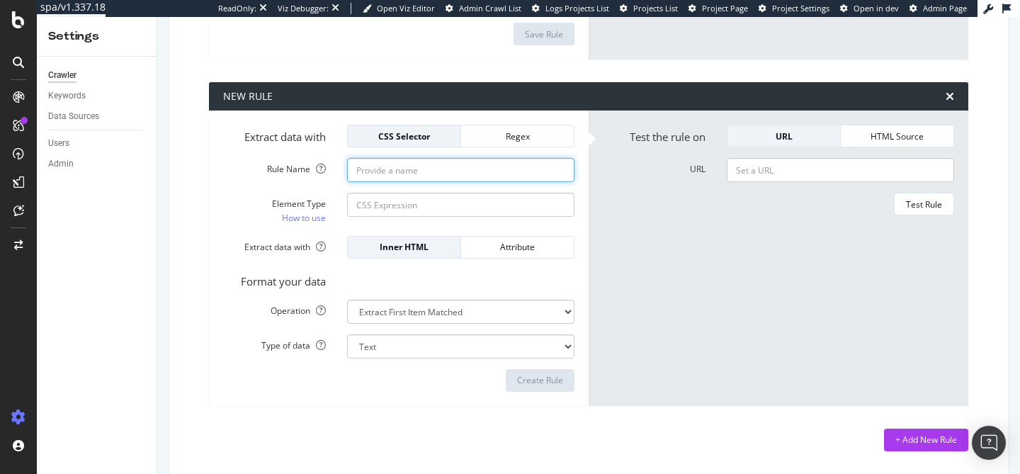
click at [407, 175] on input "Rule Name" at bounding box center [460, 170] width 227 height 24
paste input "Directory pages"
type input "Directory pages"
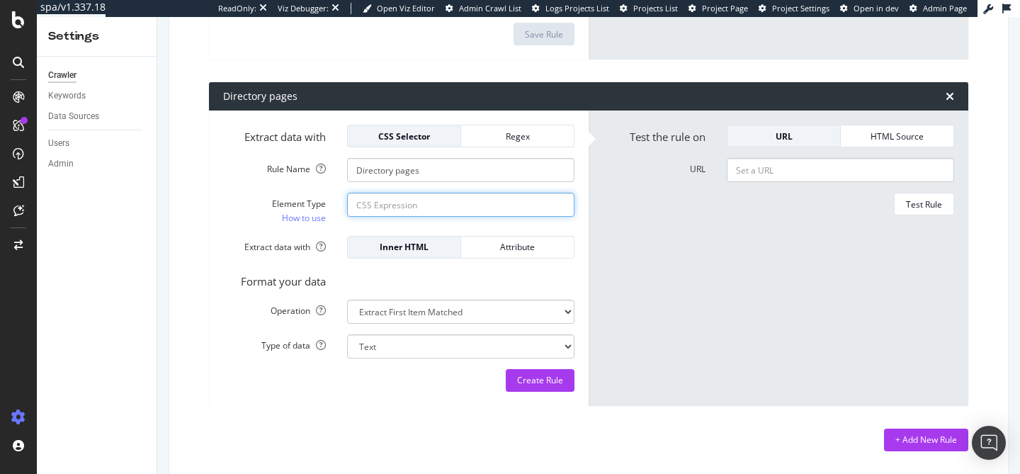
click at [402, 202] on input "Element Type How to use" at bounding box center [460, 205] width 227 height 24
paste input "directory"
click at [374, 225] on div "Element Type How to use . directory" at bounding box center [399, 209] width 373 height 32
drag, startPoint x: 363, startPoint y: 206, endPoint x: 344, endPoint y: 205, distance: 18.4
click at [344, 205] on div ". directory" at bounding box center [461, 205] width 249 height 24
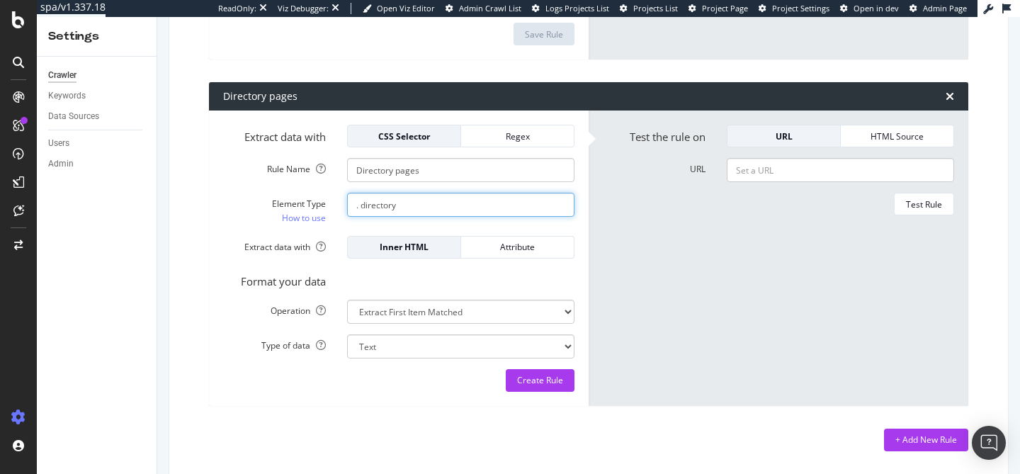
click at [378, 211] on input ". directory" at bounding box center [460, 205] width 227 height 24
click at [363, 203] on input ". directory" at bounding box center [460, 205] width 227 height 24
type input ".directory"
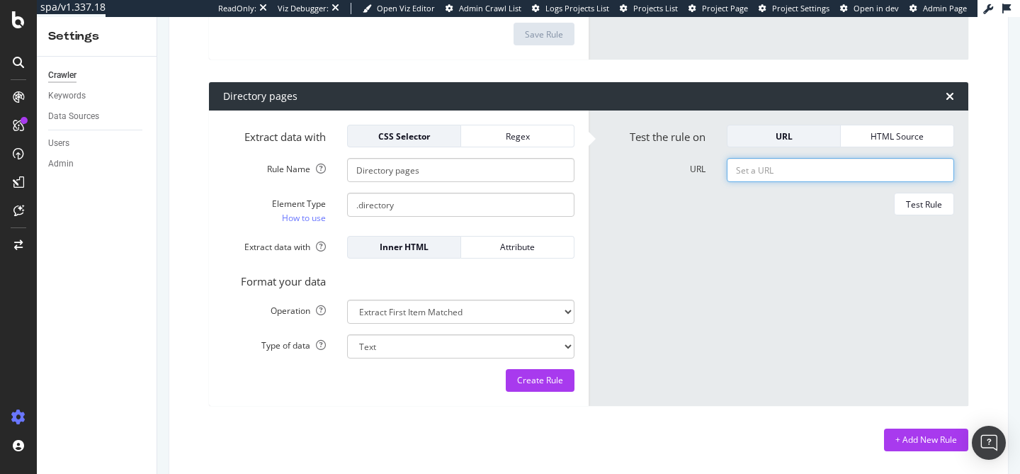
click at [779, 170] on input "URL" at bounding box center [840, 170] width 227 height 24
paste input "[URL][DOMAIN_NAME]"
type input "[URL][DOMAIN_NAME]"
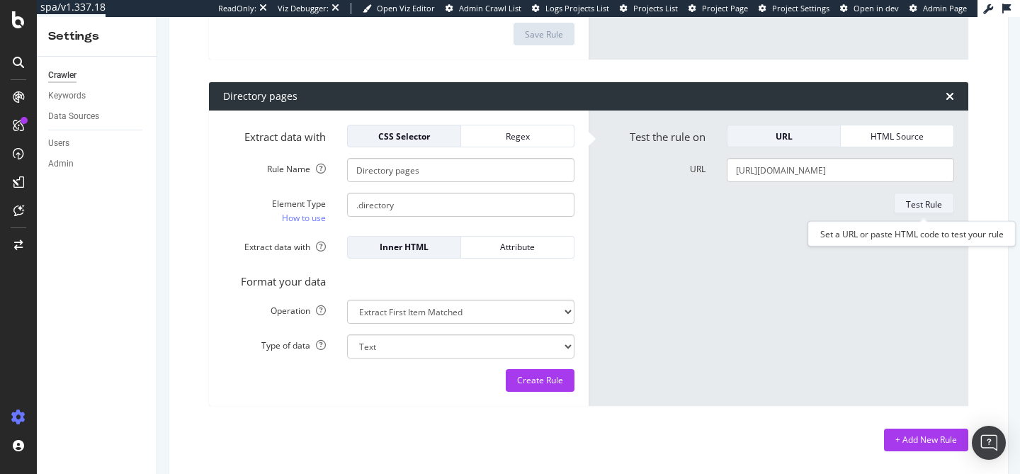
click at [915, 199] on div "Test Rule" at bounding box center [924, 204] width 36 height 12
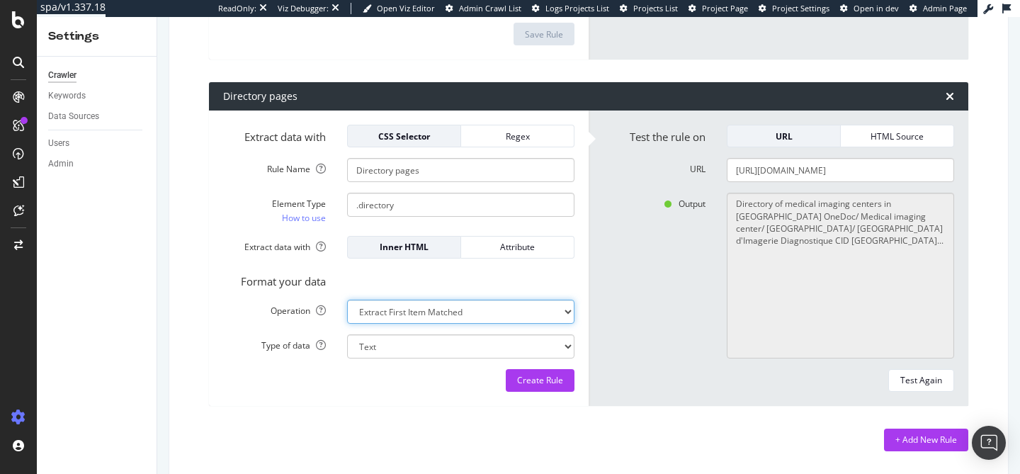
click at [520, 311] on select "Extract First Item Matched Extract First 3 Items Matched Count Number of Occure…" at bounding box center [460, 312] width 227 height 24
select select "exist"
click at [347, 300] on select "Extract First Item Matched Extract First 3 Items Matched Count Number of Occure…" at bounding box center [460, 312] width 227 height 24
select select "b"
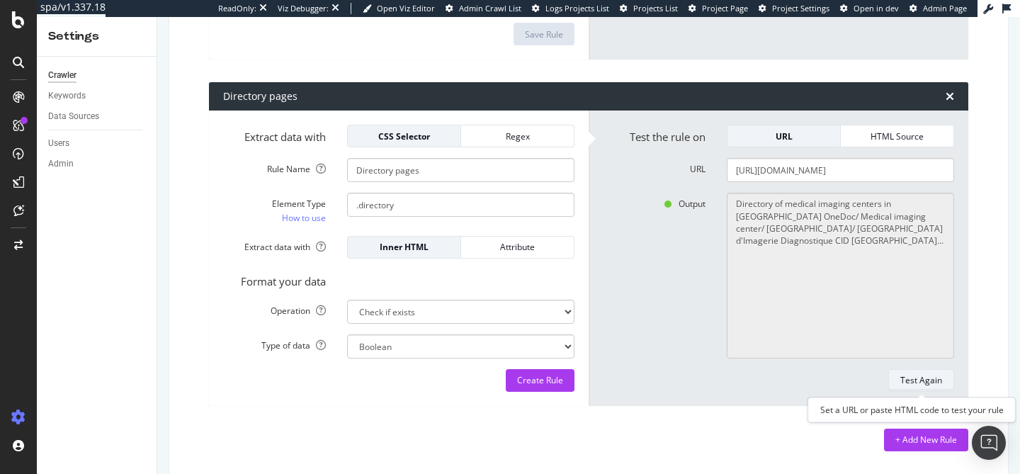
click at [911, 385] on div "Test Again" at bounding box center [922, 380] width 42 height 12
type textarea "Yes"
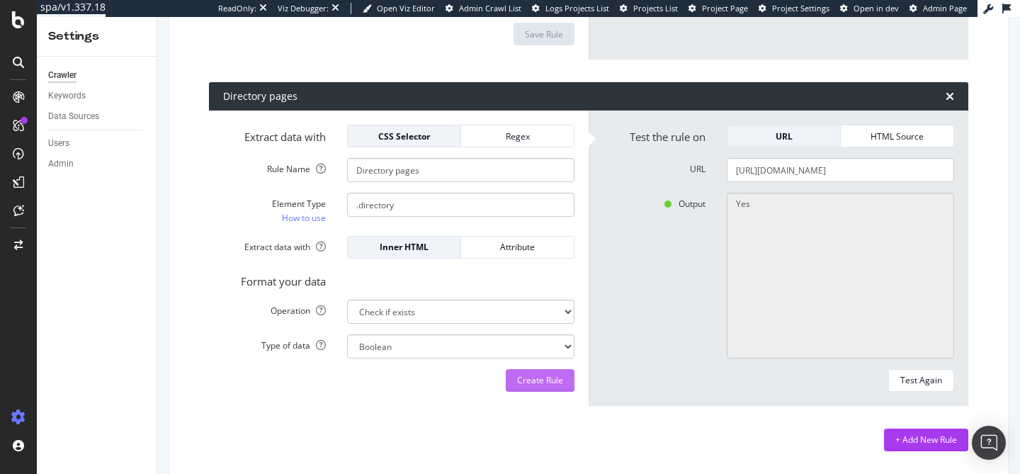
click at [563, 389] on div "Create Rule" at bounding box center [540, 380] width 46 height 21
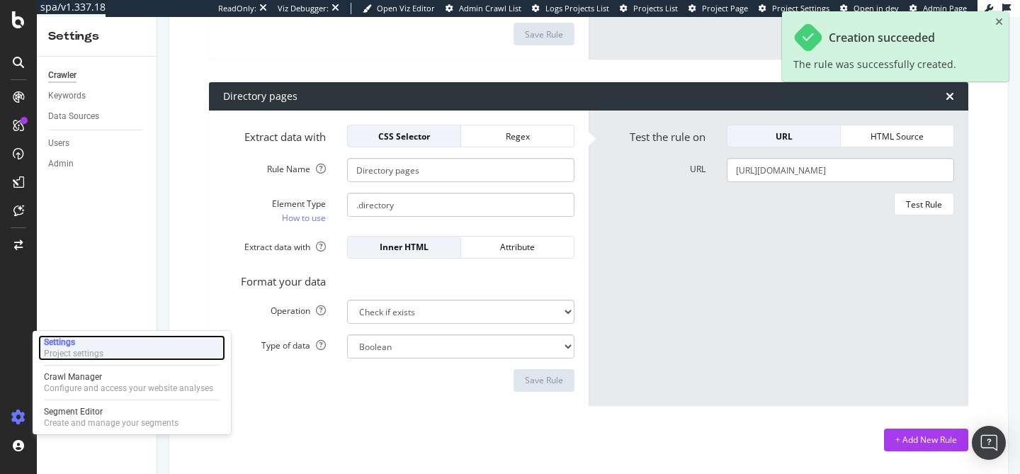
click at [105, 342] on div "Settings Project settings" at bounding box center [131, 348] width 187 height 26
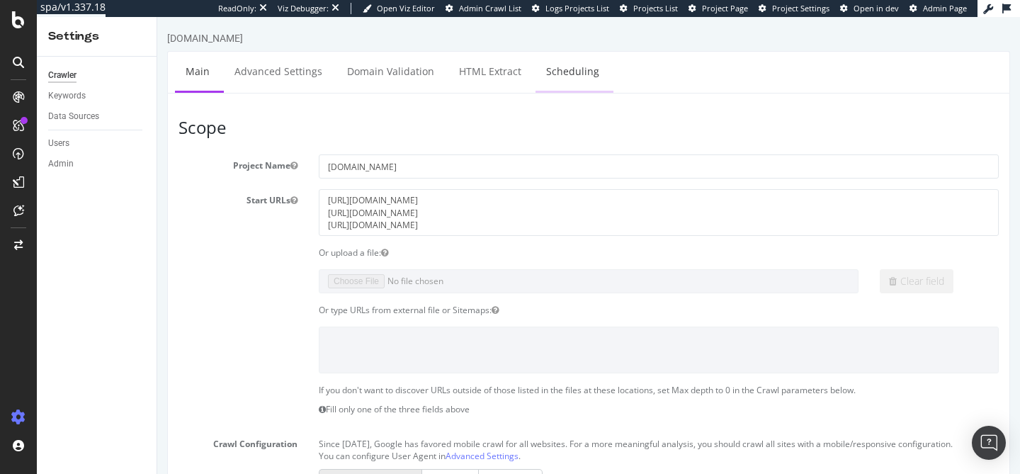
click at [552, 69] on link "Scheduling" at bounding box center [573, 71] width 74 height 39
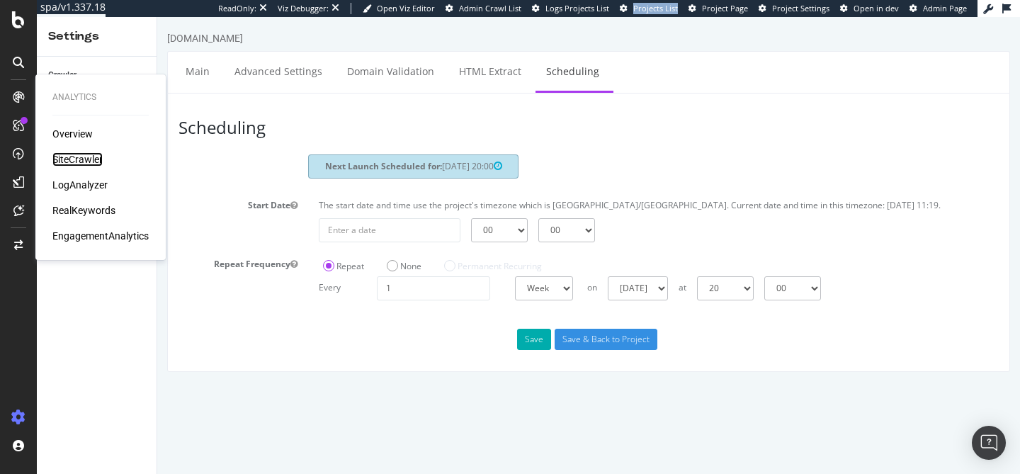
click at [72, 159] on div "SiteCrawler" at bounding box center [77, 159] width 50 height 14
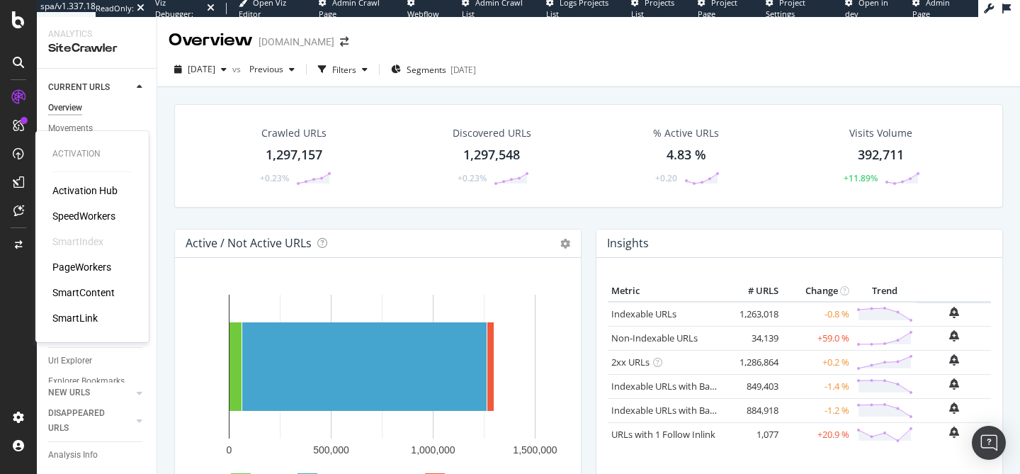
click at [94, 214] on div "SpeedWorkers" at bounding box center [83, 216] width 63 height 14
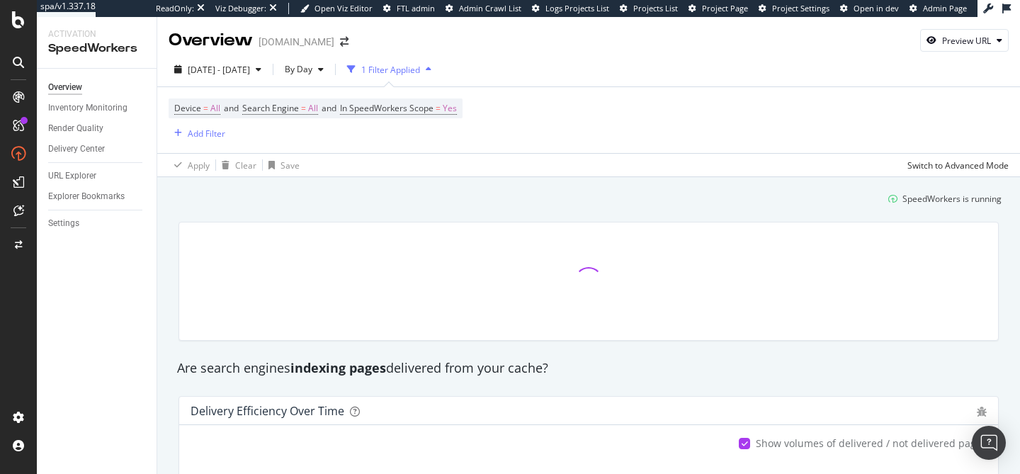
click at [166, 135] on div "Device = All and Search Engine = All and In SpeedWorkers Scope = Yes Add Filter…" at bounding box center [588, 131] width 863 height 90
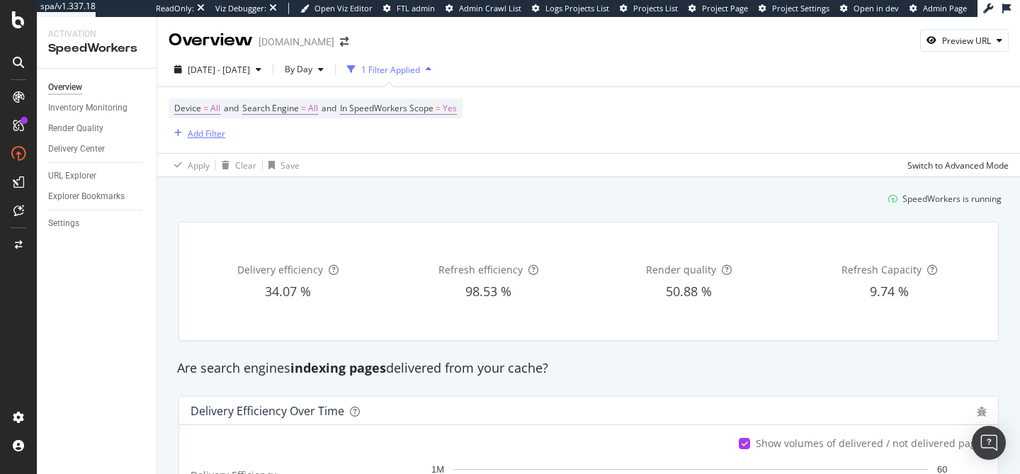
click at [196, 135] on div "Add Filter" at bounding box center [207, 134] width 38 height 12
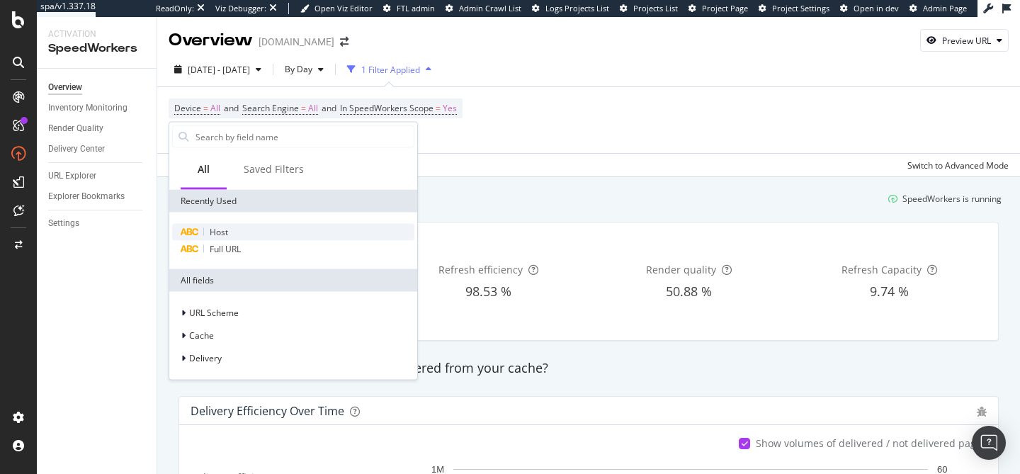
click at [237, 233] on div "Host" at bounding box center [293, 232] width 242 height 17
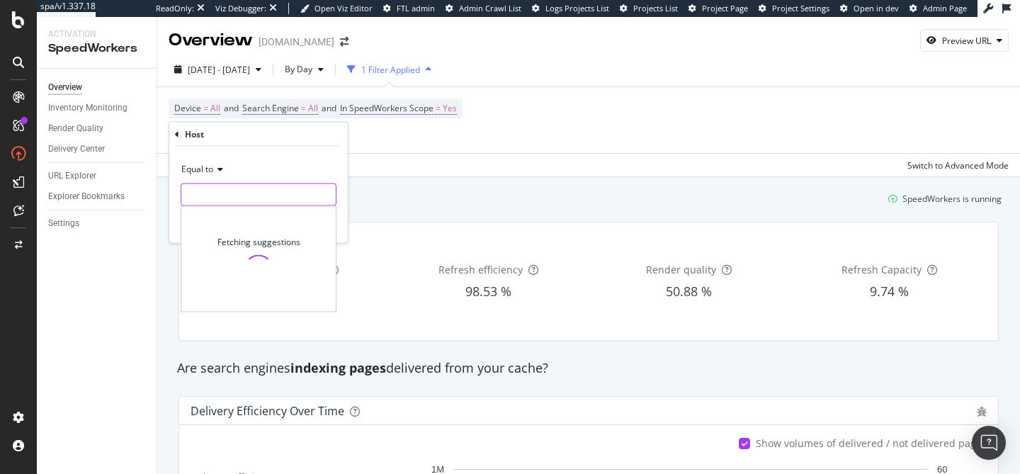
click at [222, 192] on input "text" at bounding box center [258, 195] width 154 height 23
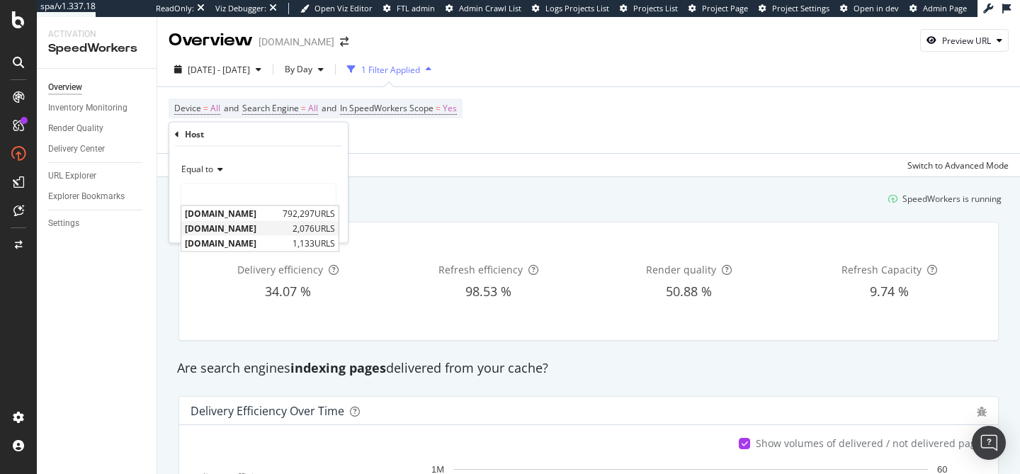
click at [226, 227] on span "[DOMAIN_NAME]" at bounding box center [237, 228] width 104 height 12
type input "[DOMAIN_NAME]"
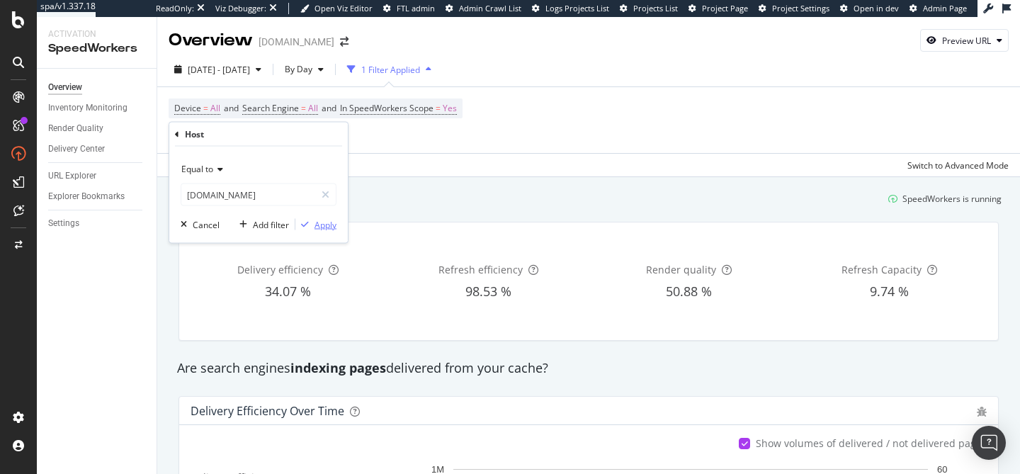
click at [311, 225] on div "button" at bounding box center [304, 224] width 19 height 9
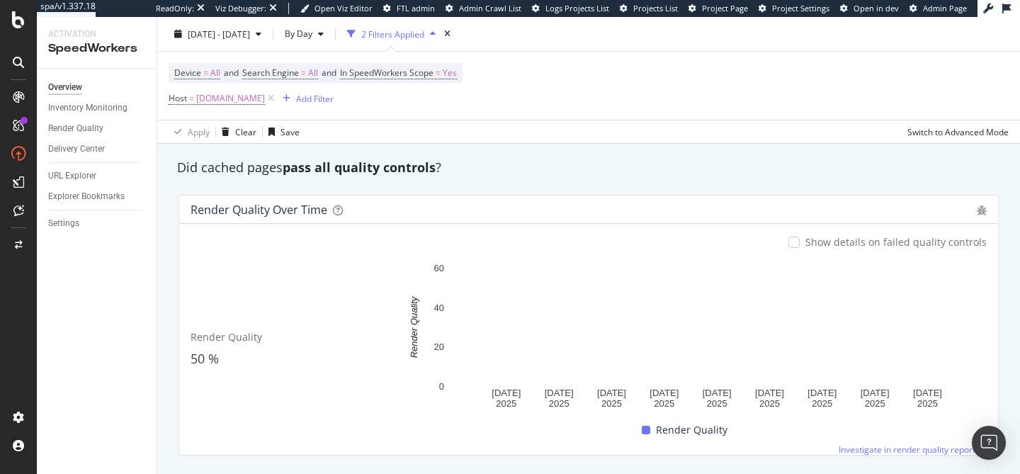
scroll to position [1194, 0]
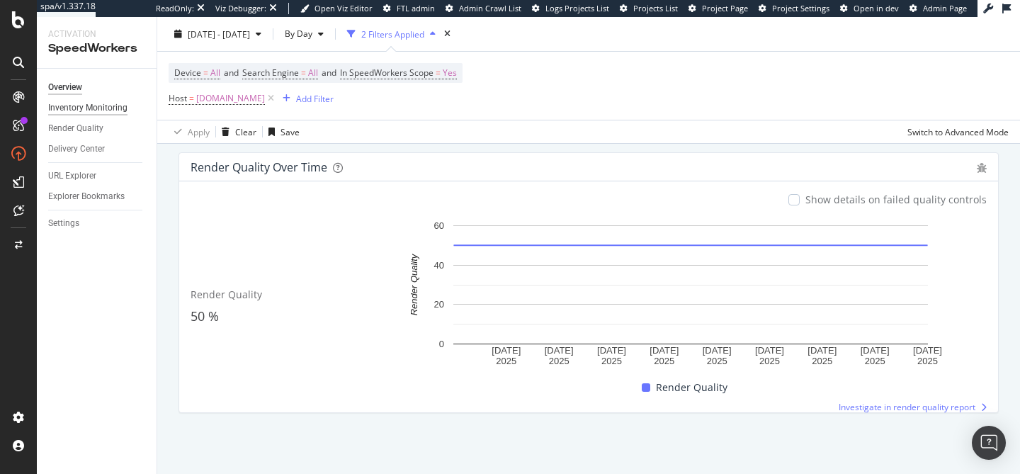
click at [96, 103] on div "Inventory Monitoring" at bounding box center [87, 108] width 79 height 15
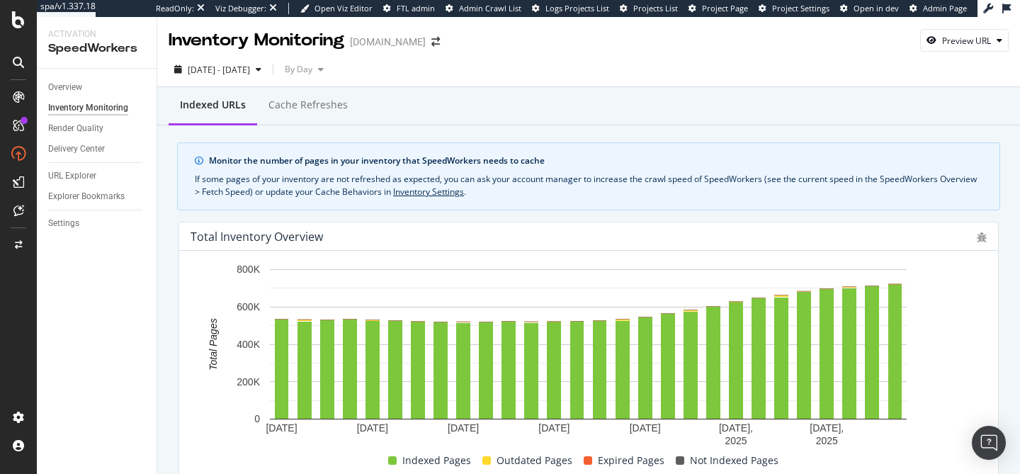
scroll to position [494, 0]
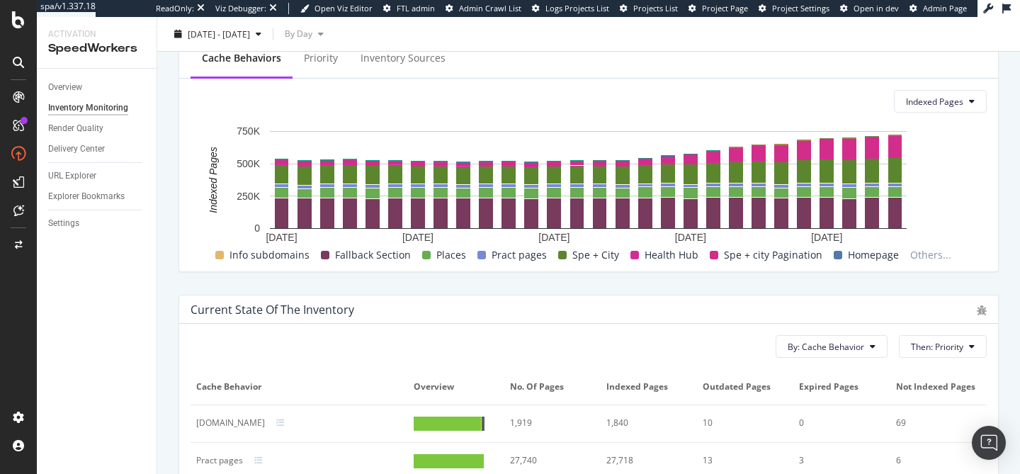
click at [81, 184] on div "URL Explorer" at bounding box center [102, 176] width 108 height 21
click at [77, 179] on div "URL Explorer" at bounding box center [72, 176] width 48 height 15
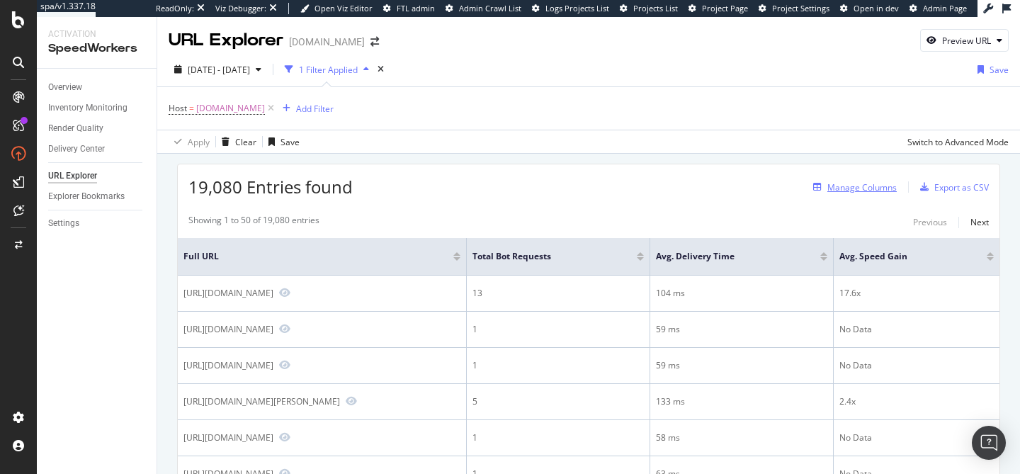
click at [845, 188] on div "Manage Columns" at bounding box center [862, 187] width 69 height 12
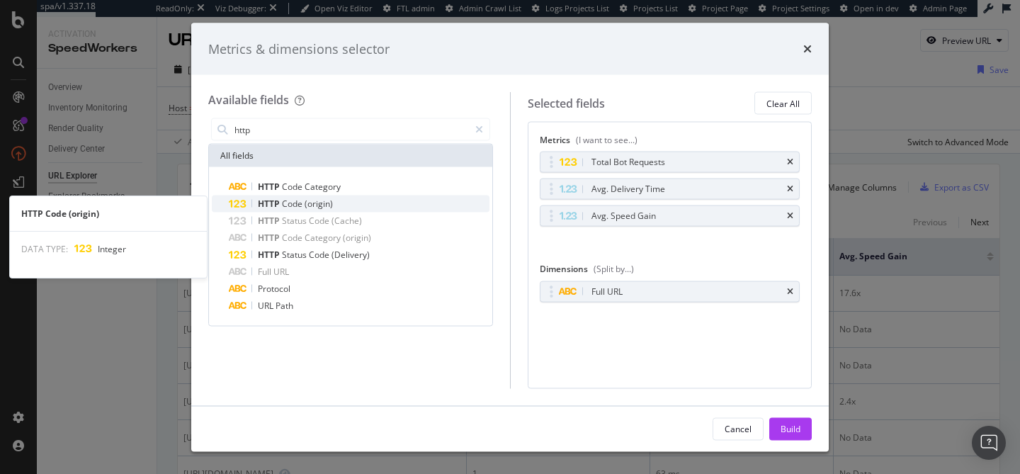
type input "http"
click at [324, 201] on span "(origin)" at bounding box center [319, 204] width 28 height 12
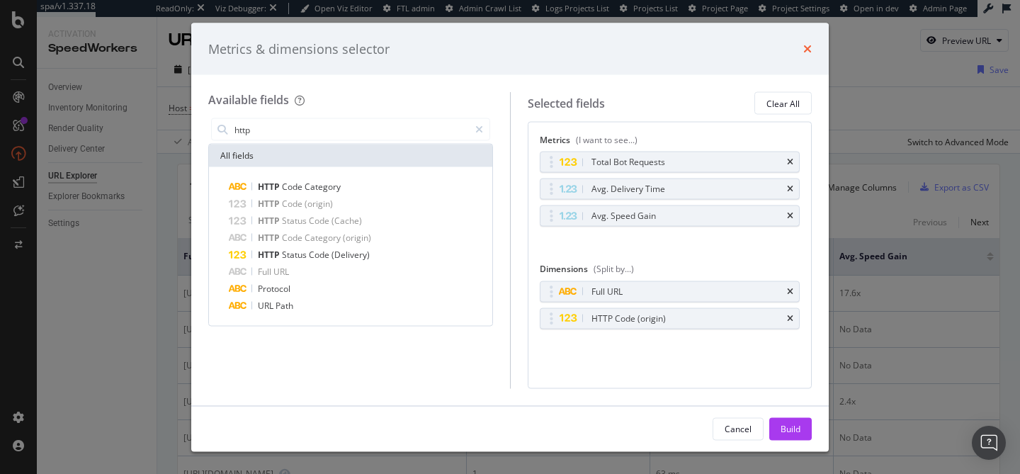
click at [811, 43] on icon "times" at bounding box center [807, 48] width 9 height 11
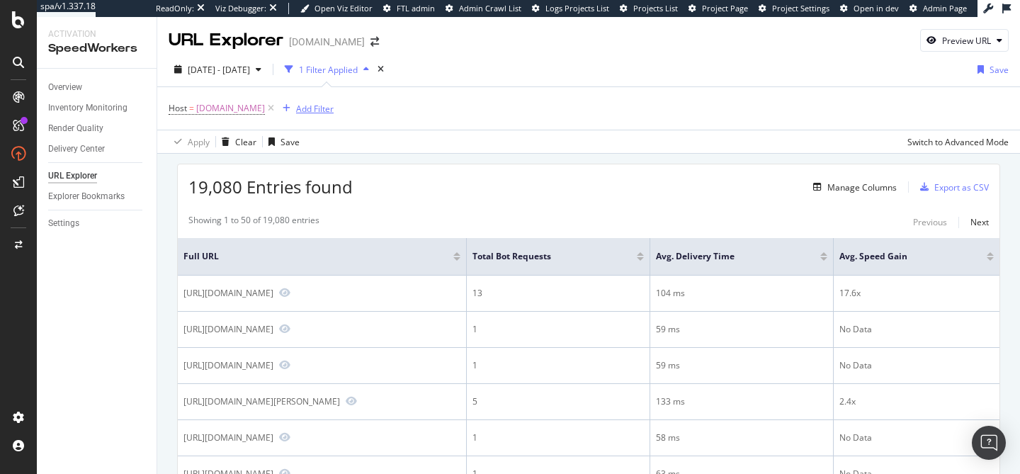
click at [310, 103] on div "Add Filter" at bounding box center [315, 109] width 38 height 12
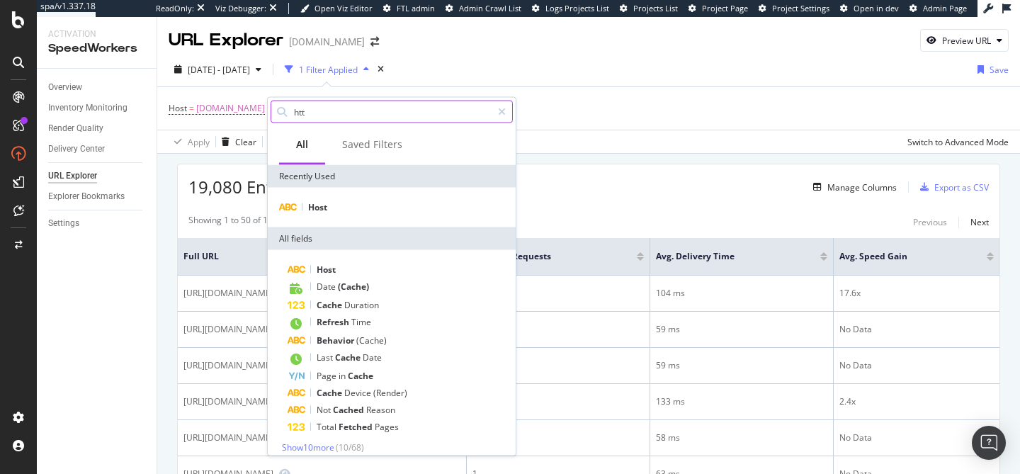
type input "http"
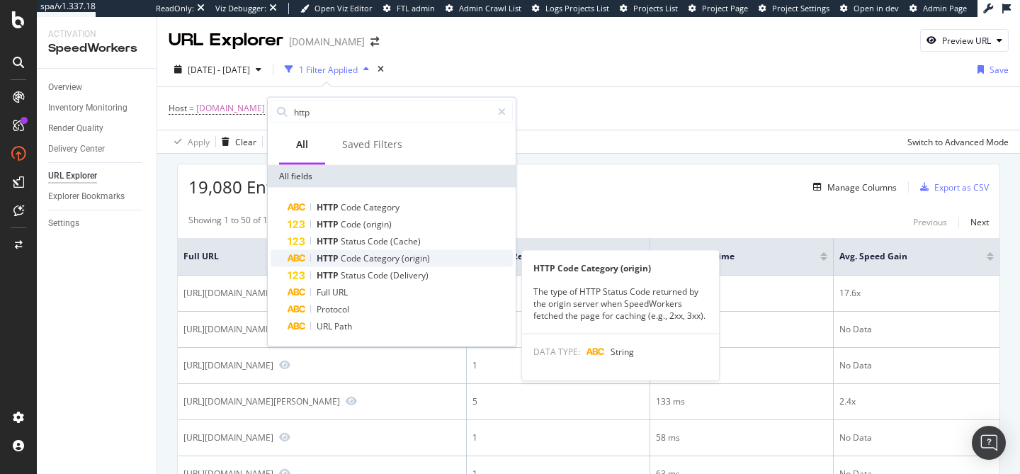
click at [426, 260] on span "(origin)" at bounding box center [416, 258] width 28 height 12
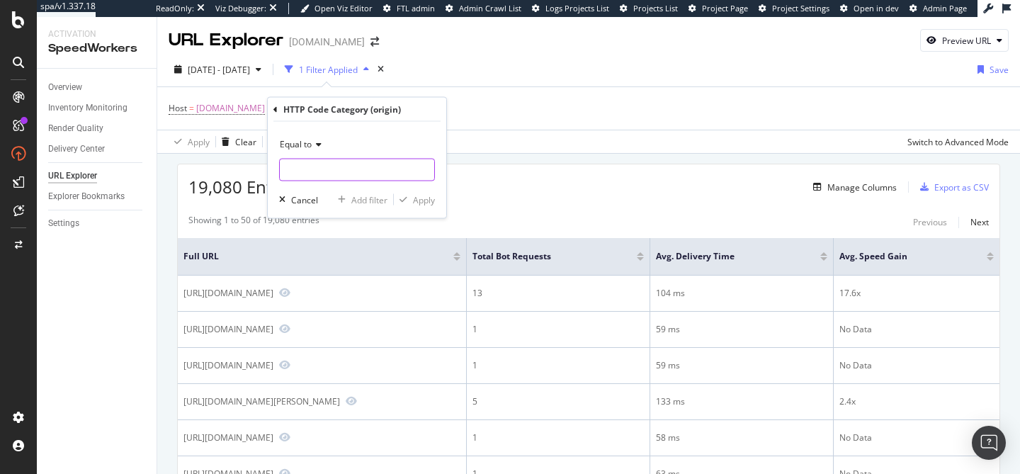
click at [321, 170] on input "text" at bounding box center [357, 170] width 154 height 23
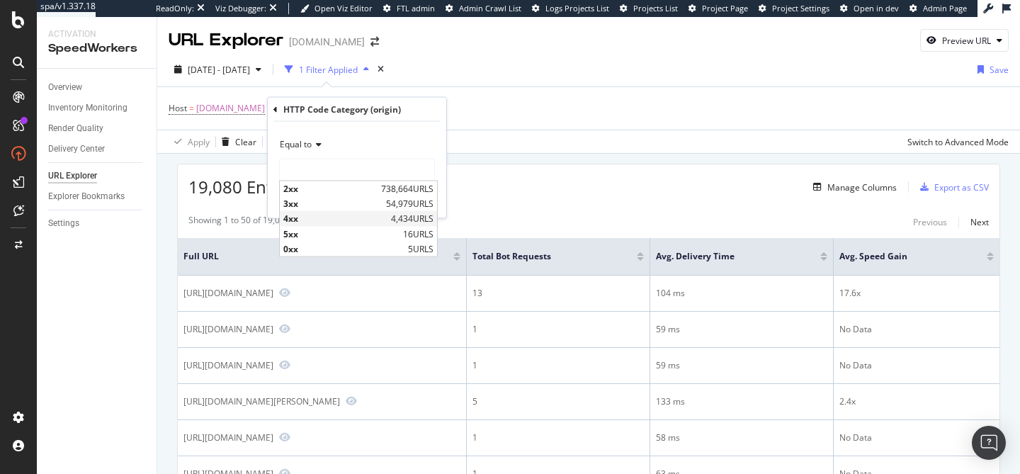
click at [325, 215] on span "4xx" at bounding box center [335, 219] width 104 height 12
type input "4xx"
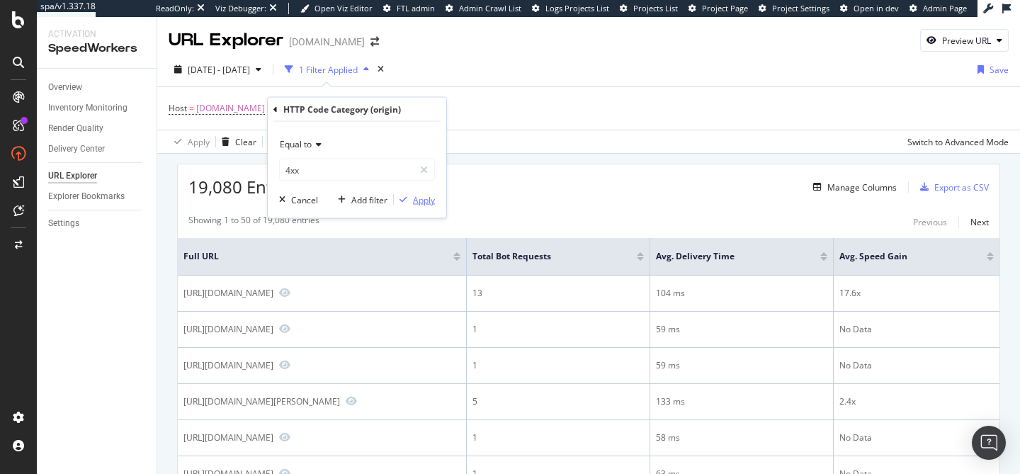
click at [420, 201] on div "Apply" at bounding box center [424, 199] width 22 height 12
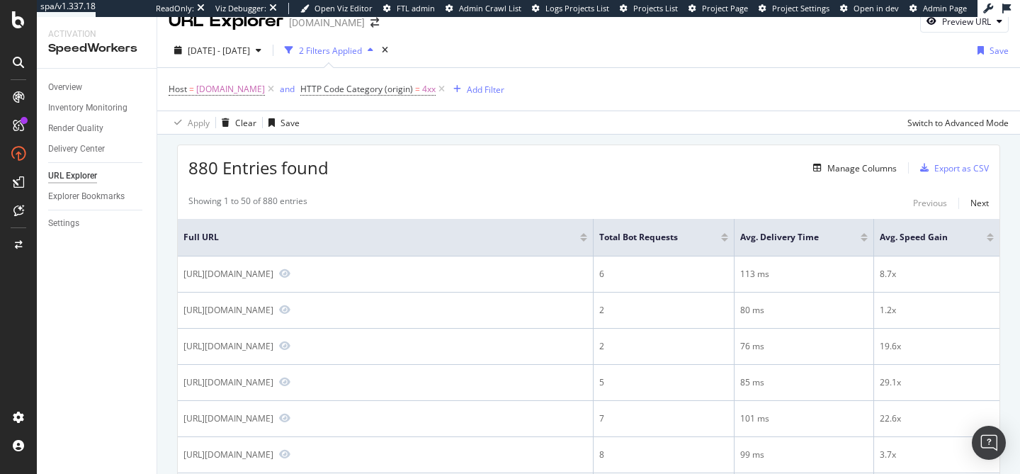
scroll to position [16, 0]
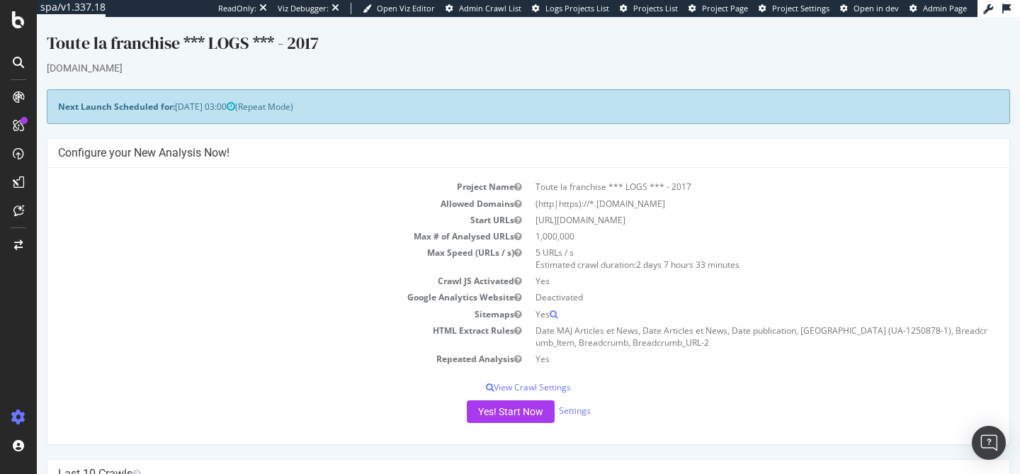
click at [326, 244] on td "Max Speed (URLs / s)" at bounding box center [293, 258] width 470 height 28
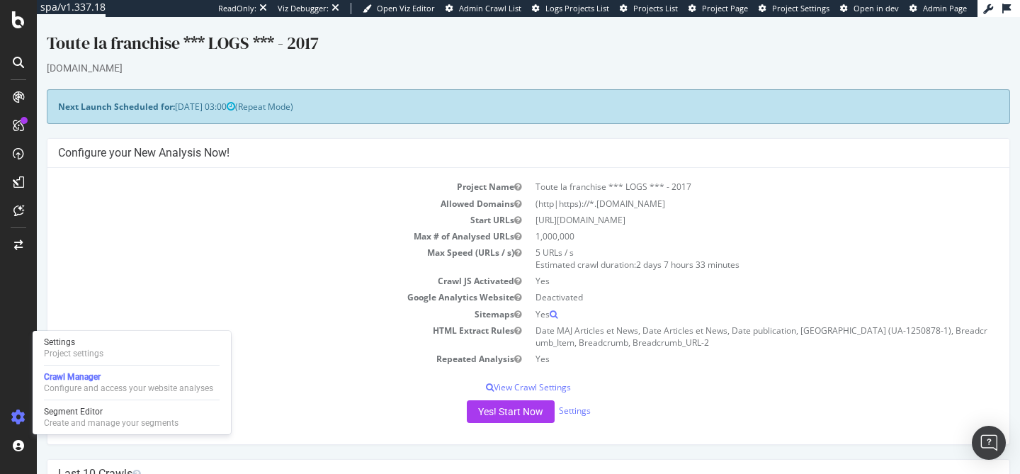
click at [60, 361] on div "Settings Project settings Crawl Manager Configure and access your website analy…" at bounding box center [132, 382] width 198 height 103
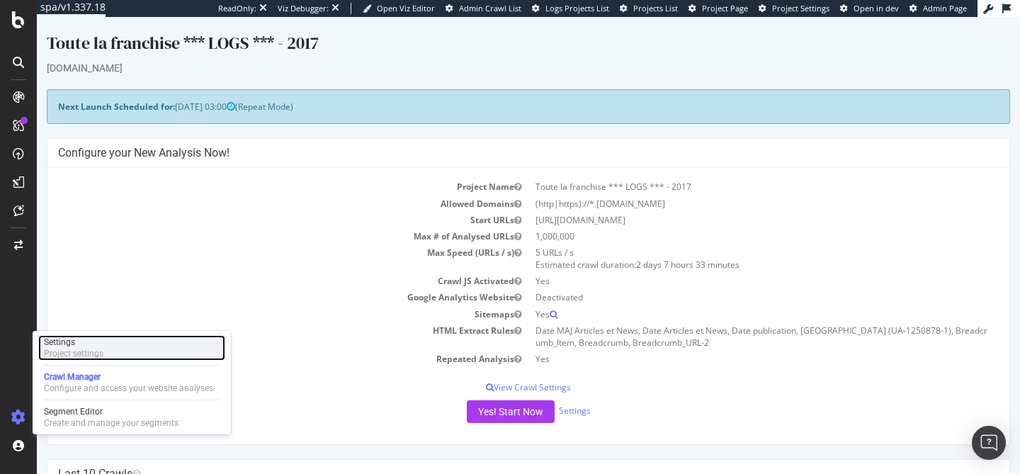
click at [64, 352] on div "Project settings" at bounding box center [74, 353] width 60 height 11
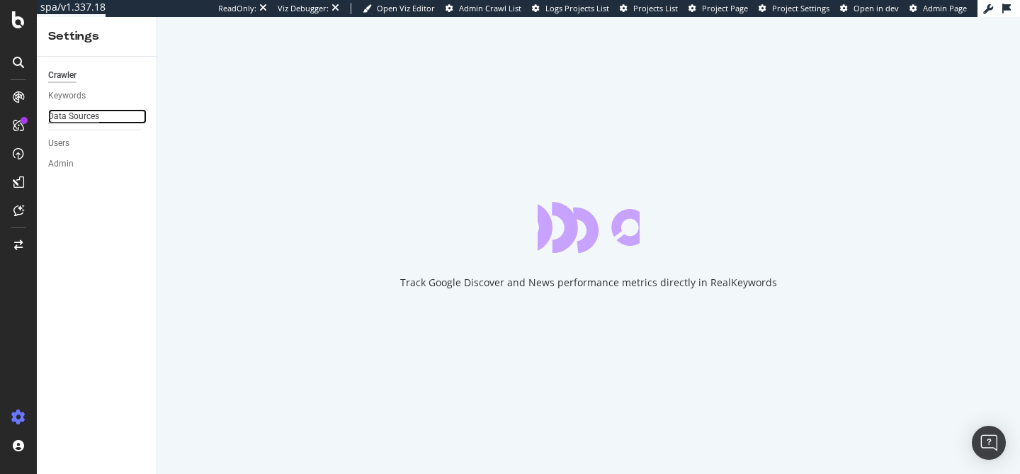
click at [94, 117] on div "Data Sources" at bounding box center [73, 116] width 51 height 15
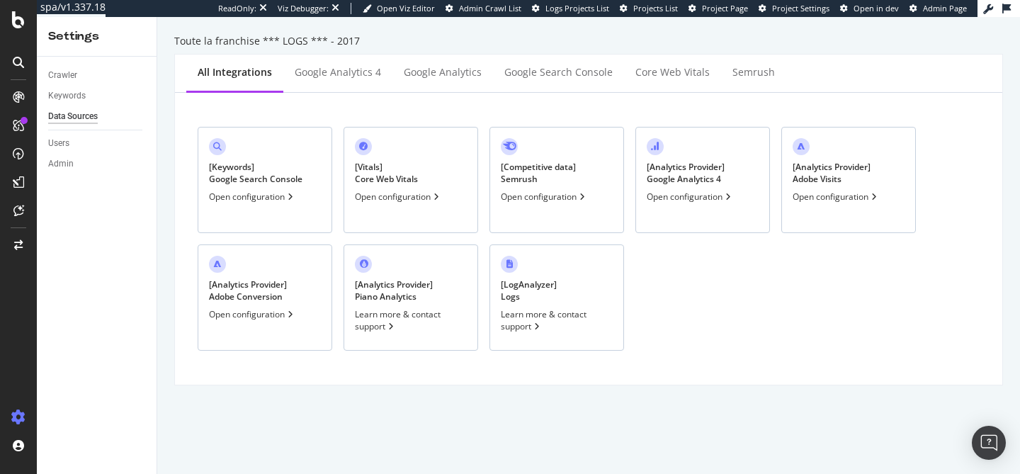
click at [399, 317] on div "Learn more & contact support" at bounding box center [411, 320] width 112 height 24
